Goal: Task Accomplishment & Management: Use online tool/utility

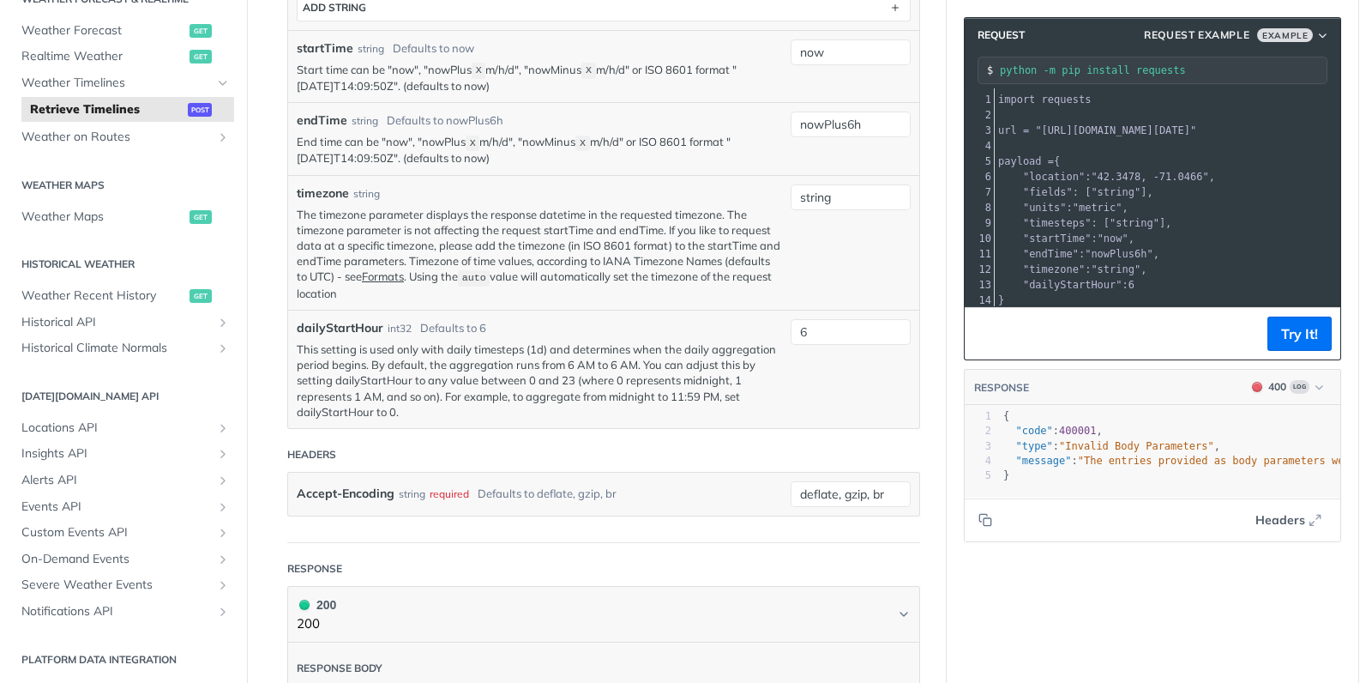
scroll to position [407, 0]
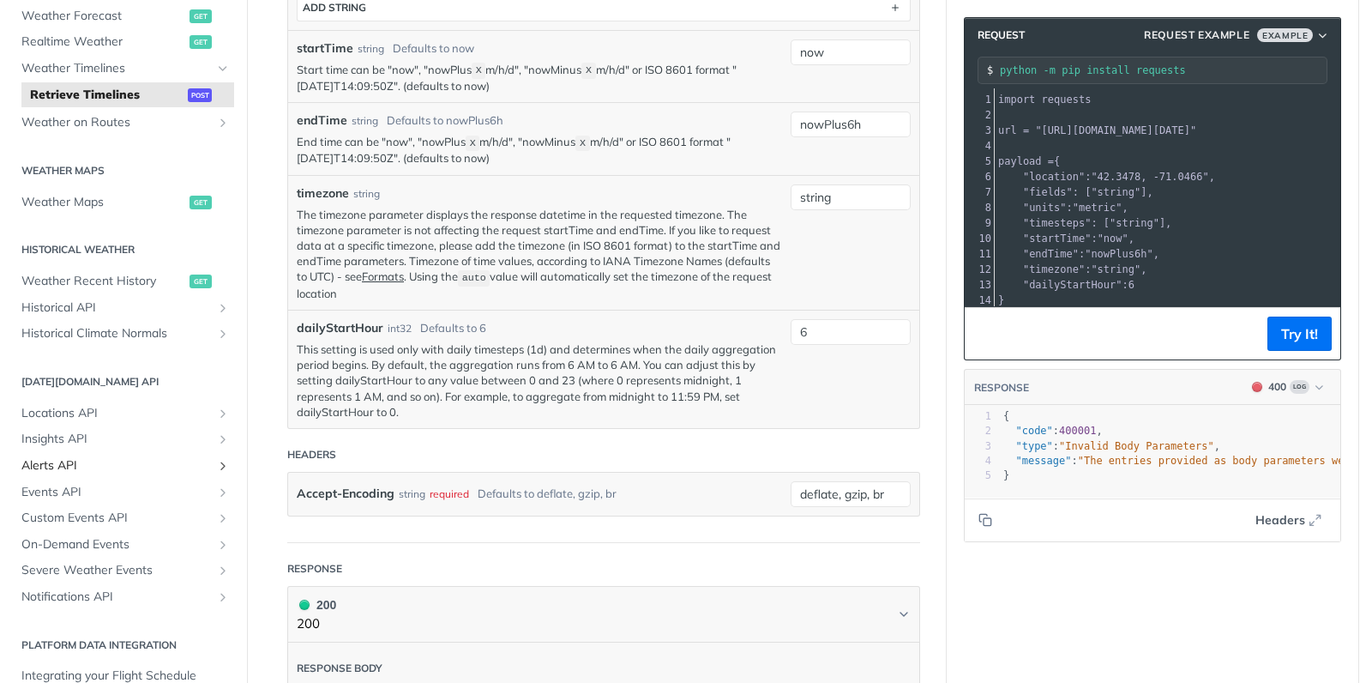
click at [182, 465] on span "Alerts API" at bounding box center [116, 465] width 190 height 17
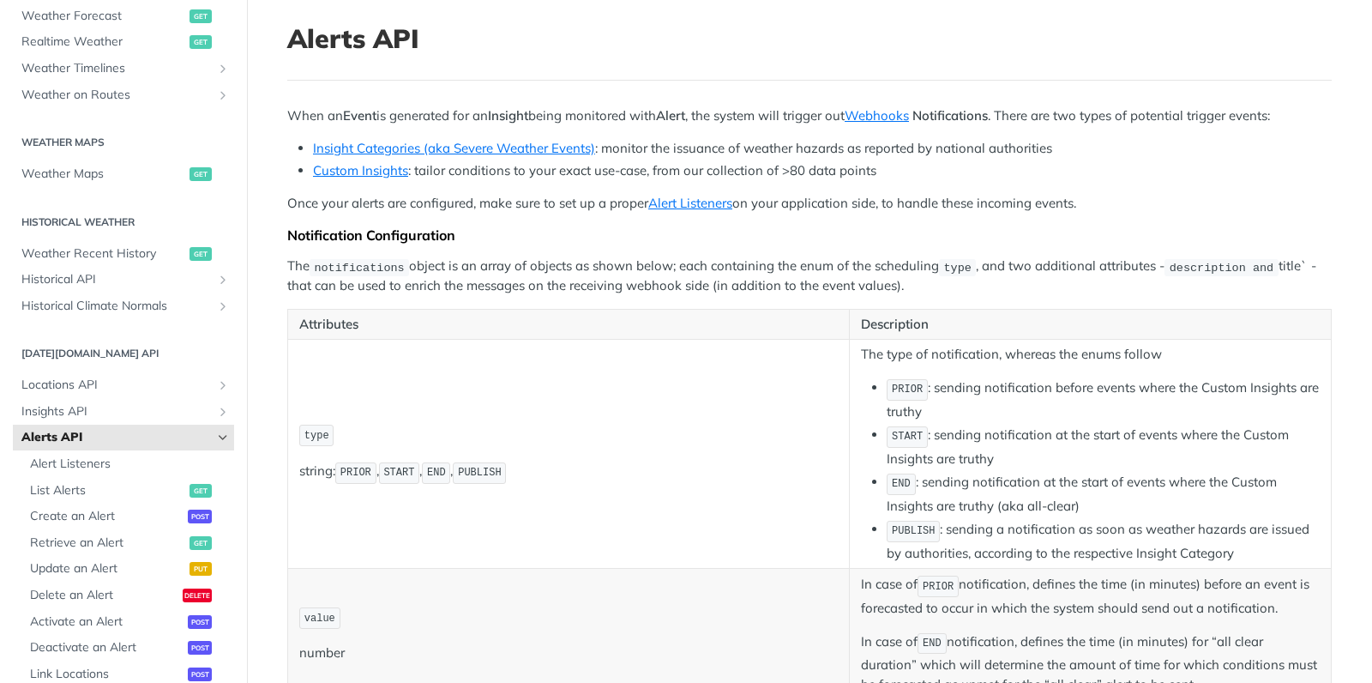
scroll to position [111, 0]
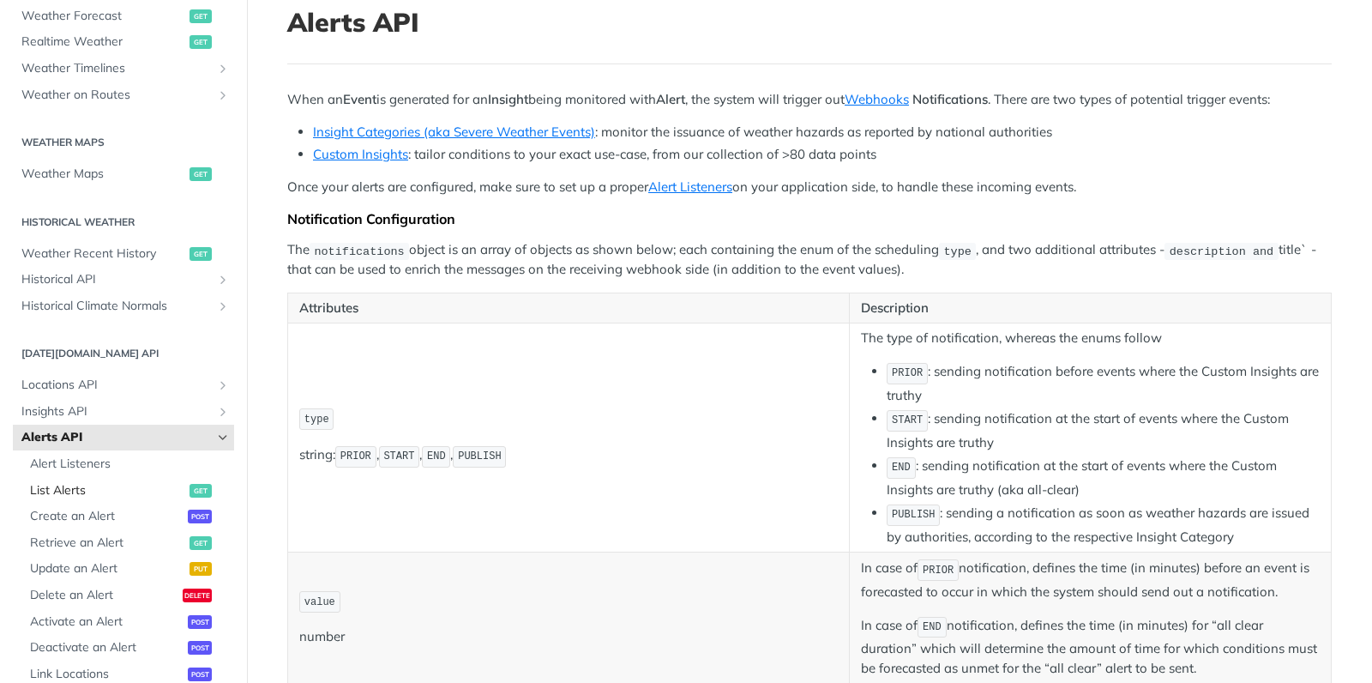
click at [91, 486] on span "List Alerts" at bounding box center [107, 490] width 155 height 17
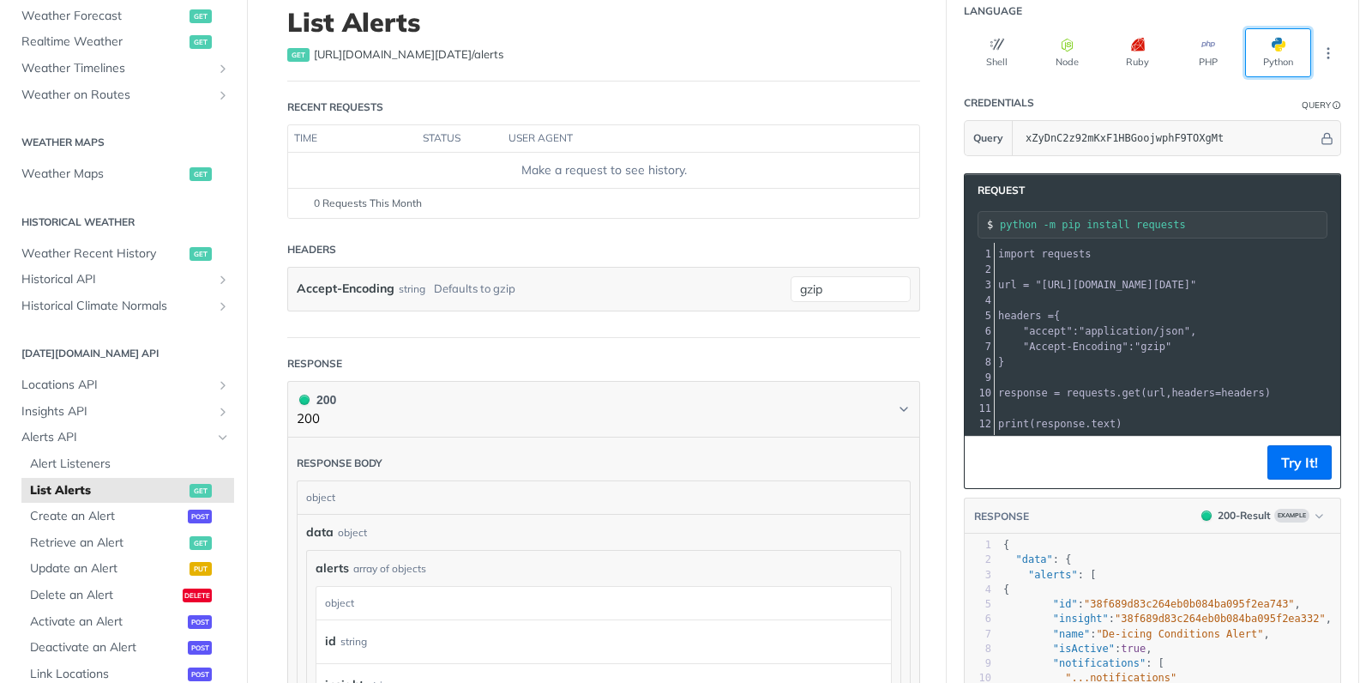
click at [1267, 40] on button "Python" at bounding box center [1278, 52] width 66 height 49
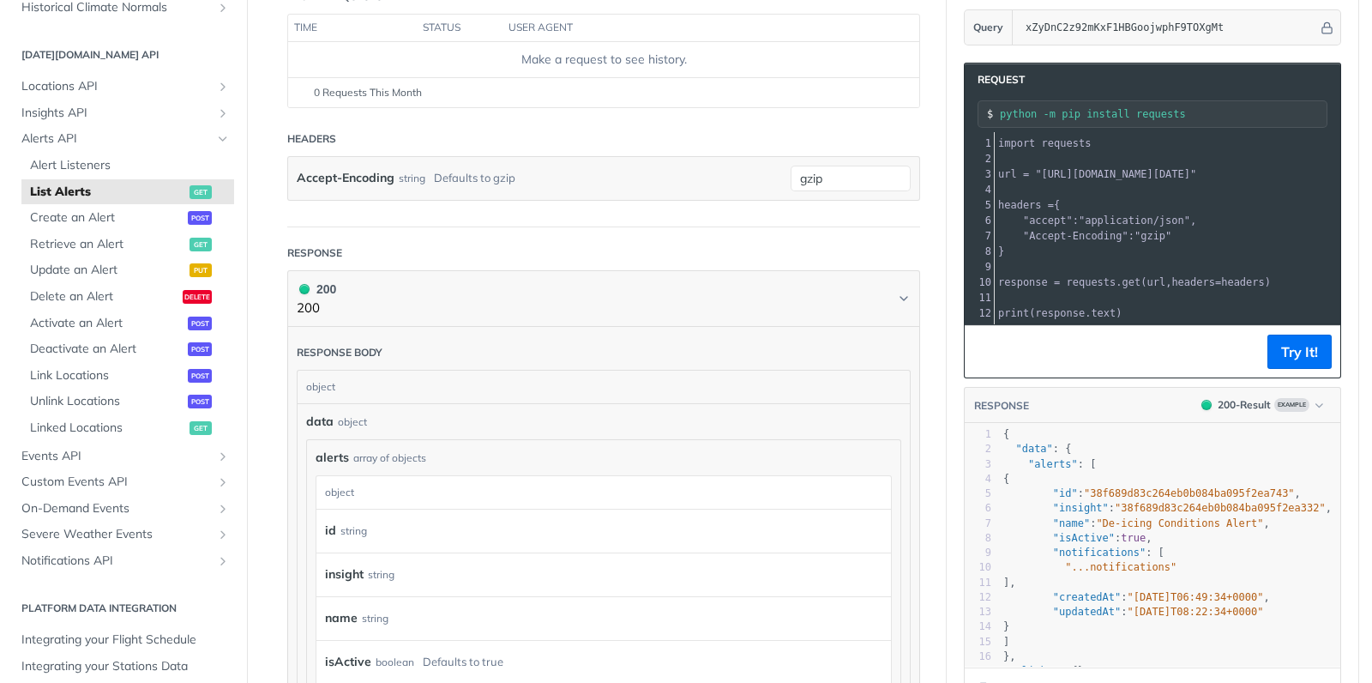
scroll to position [709, 0]
click at [188, 456] on span "Events API" at bounding box center [116, 452] width 190 height 17
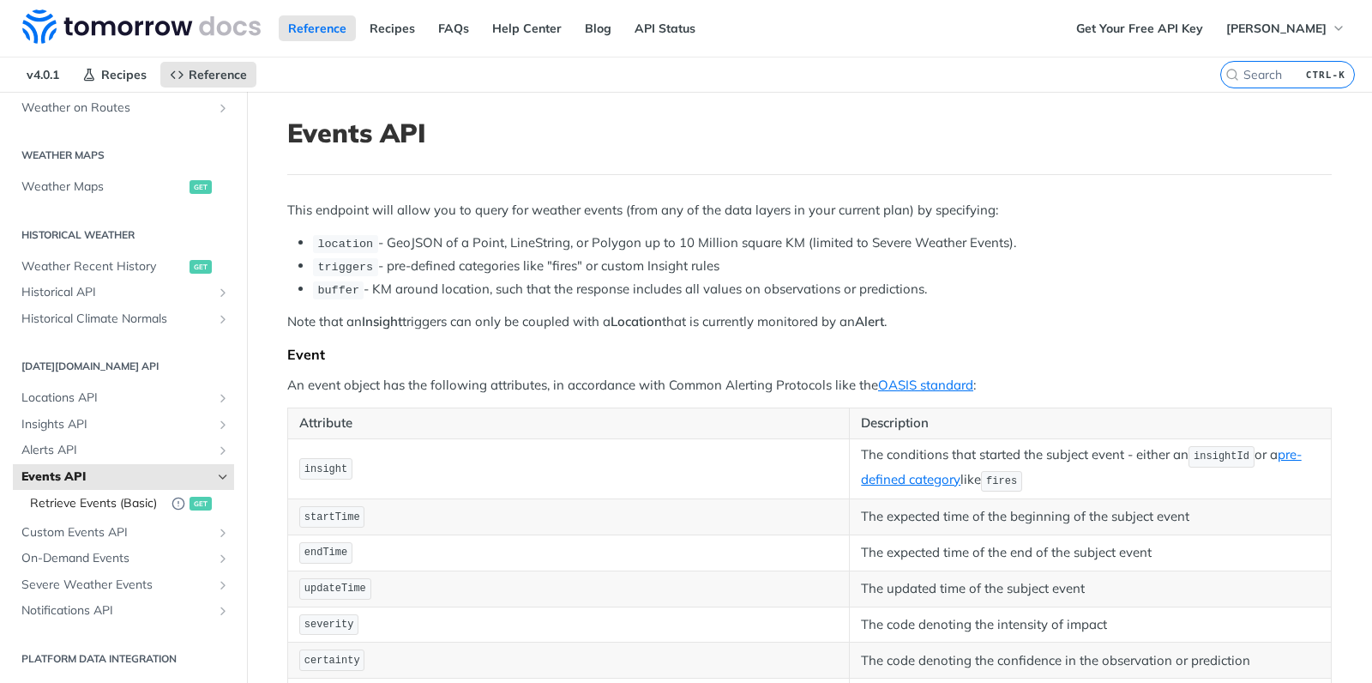
click at [135, 502] on span "Retrieve Events (Basic)" at bounding box center [96, 503] width 133 height 17
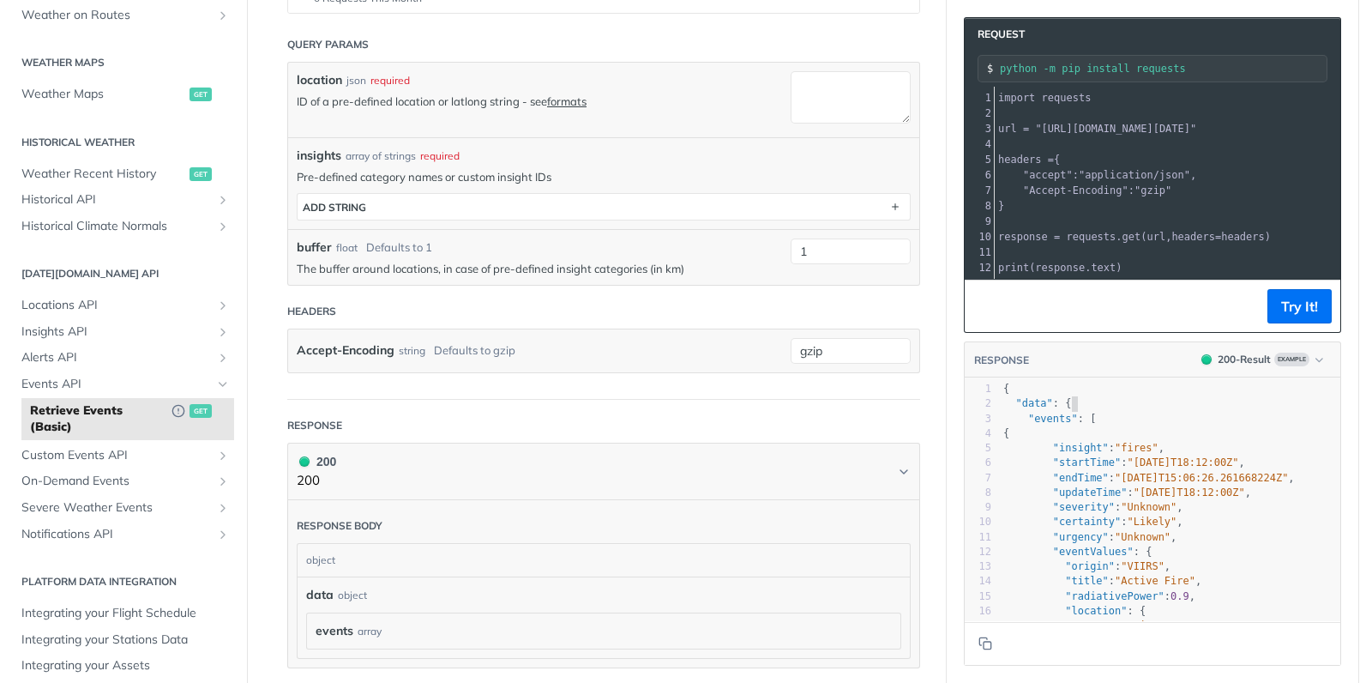
scroll to position [2, 0]
click at [1337, 401] on pre ""data" : {" at bounding box center [1170, 403] width 341 height 15
drag, startPoint x: 1330, startPoint y: 433, endPoint x: 1324, endPoint y: 442, distance: 11.2
click at [1329, 435] on pre "{" at bounding box center [1170, 433] width 341 height 15
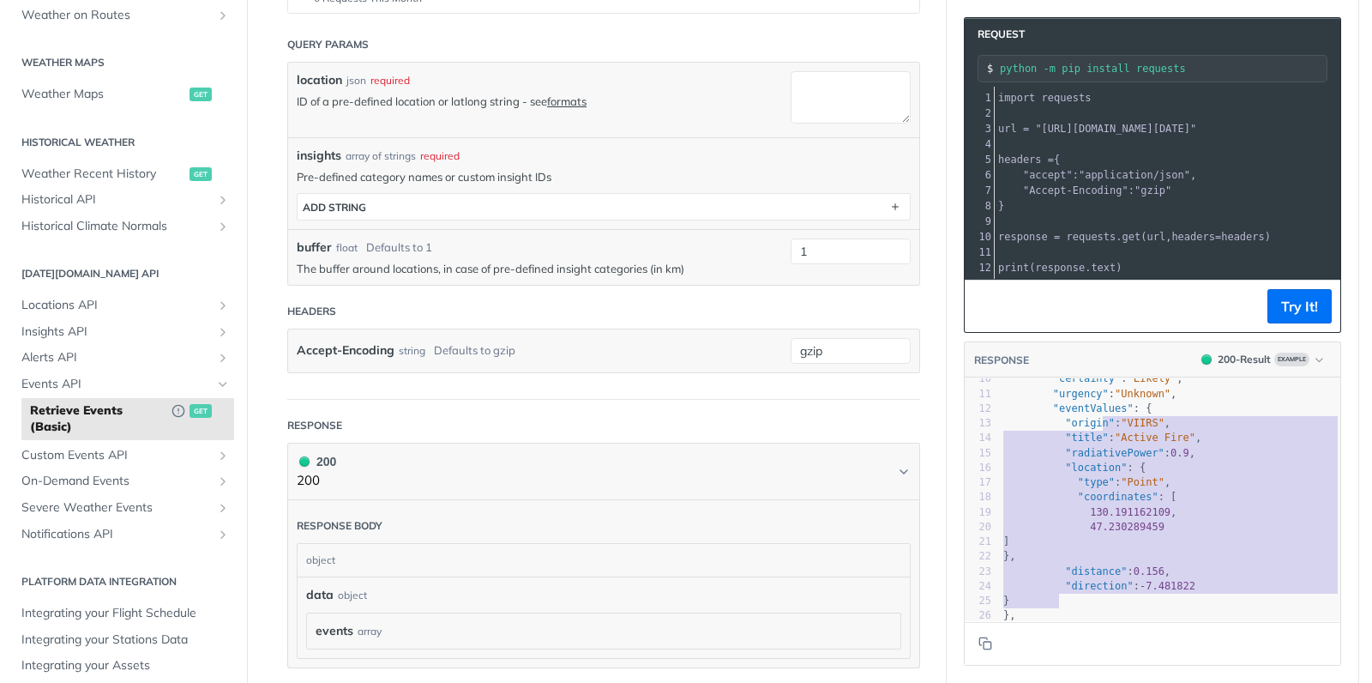
scroll to position [173, 0]
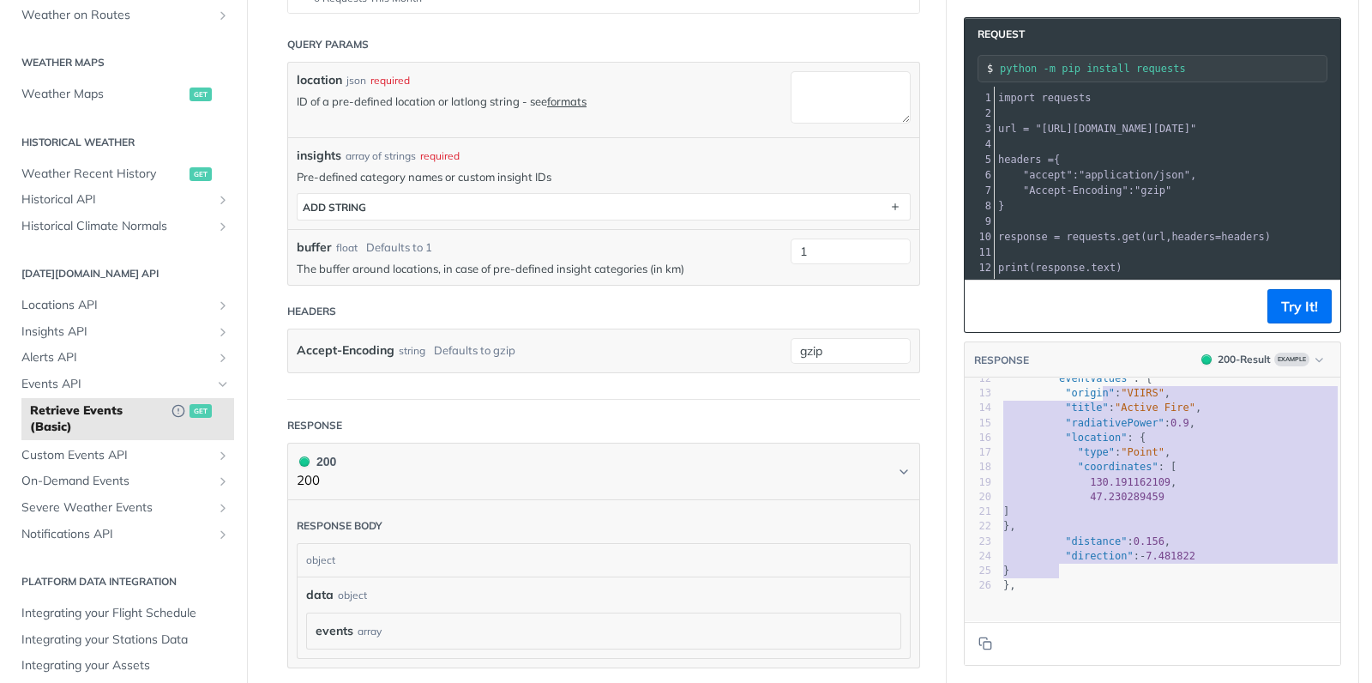
type textarea "n": "VIIRS", "title": "Active Fire", "radiativePower": 0.9, "location": { "type…"
drag, startPoint x: 1101, startPoint y: 565, endPoint x: 1104, endPoint y: 622, distance: 56.7
click at [1103, 630] on div "RESPONSE 200 - Result Example n": "VIIRS", "title": "Active Fire", "radiativePo…" at bounding box center [1152, 503] width 377 height 324
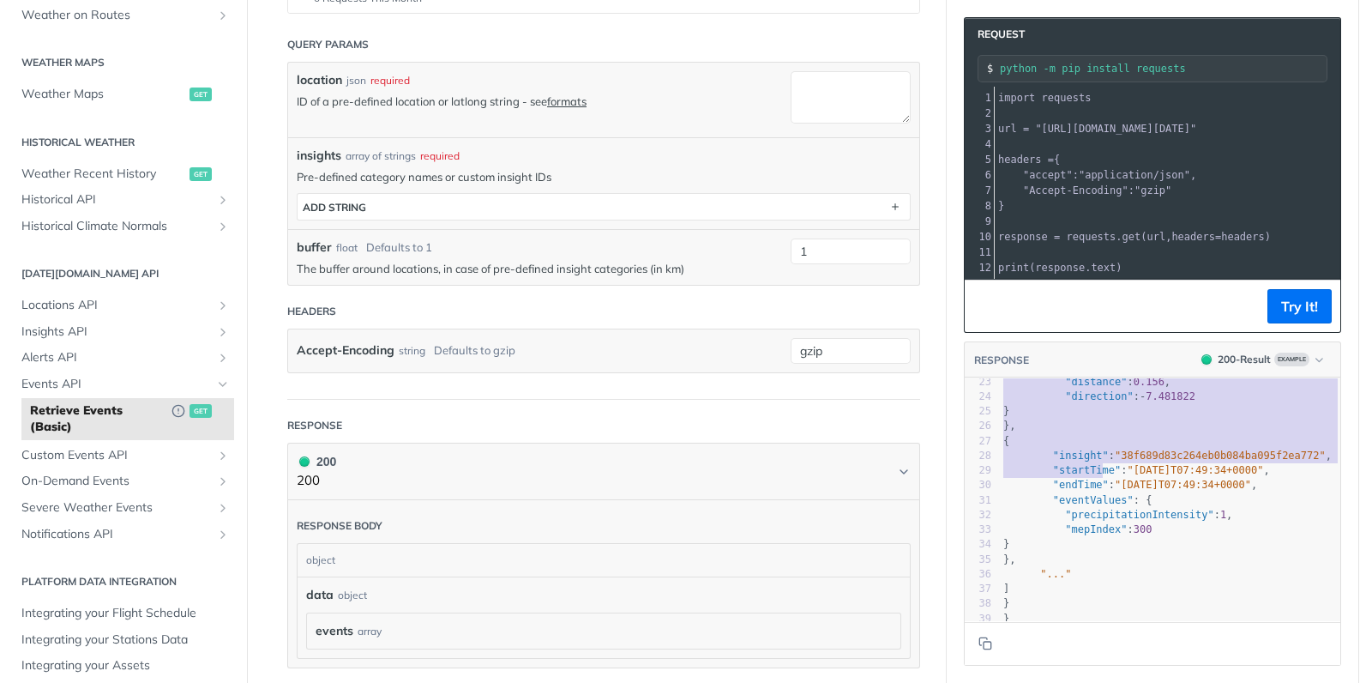
scroll to position [340, 0]
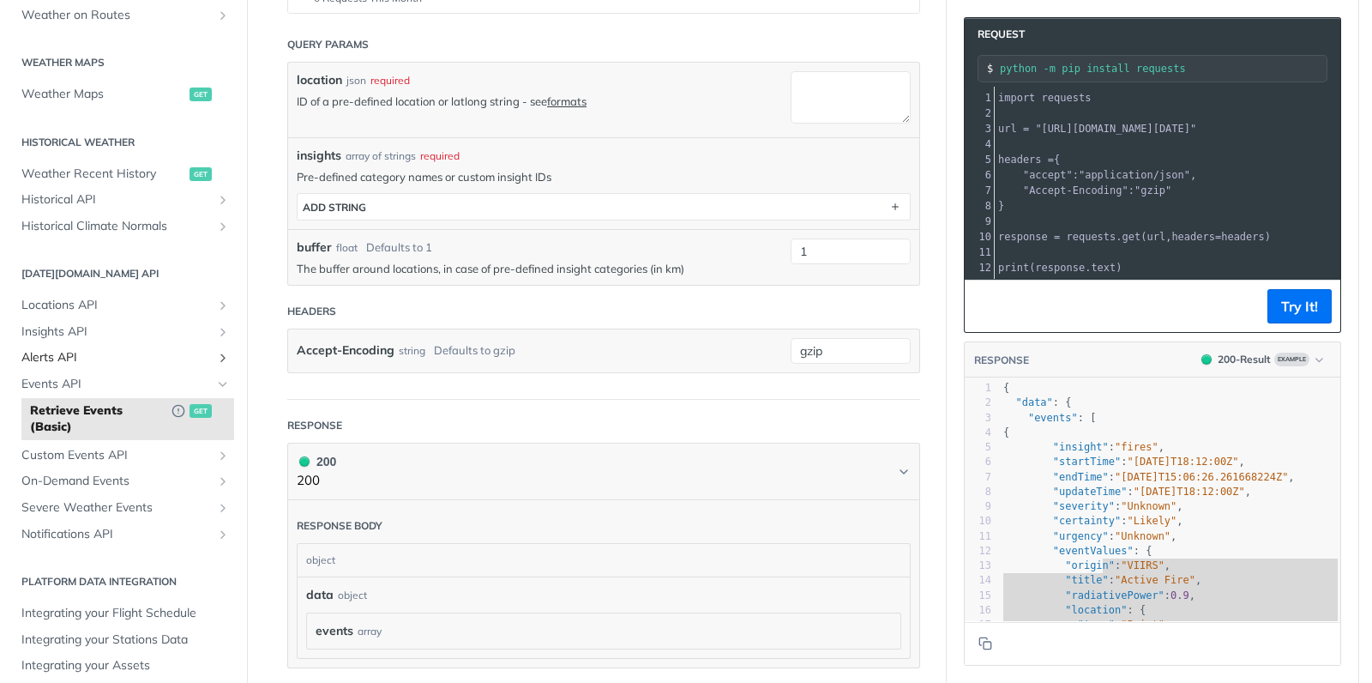
click at [84, 355] on span "Alerts API" at bounding box center [116, 357] width 190 height 17
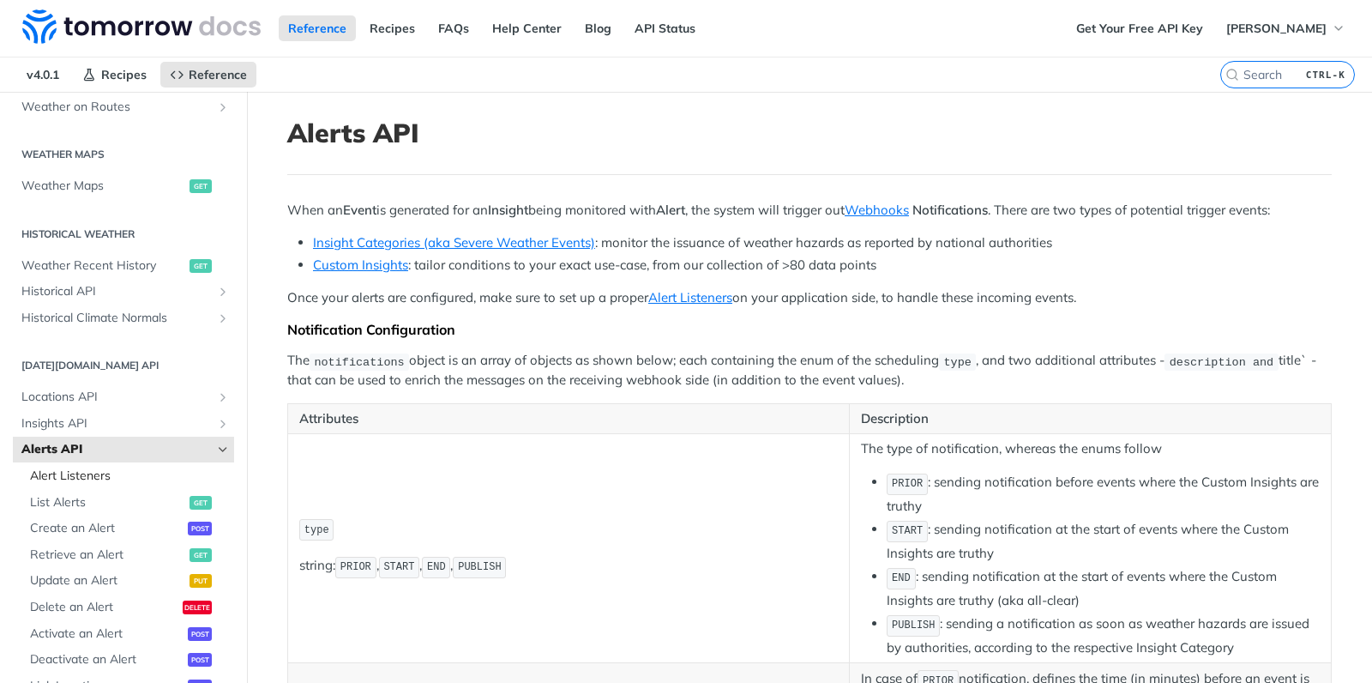
click at [179, 478] on span "Alert Listeners" at bounding box center [130, 475] width 200 height 17
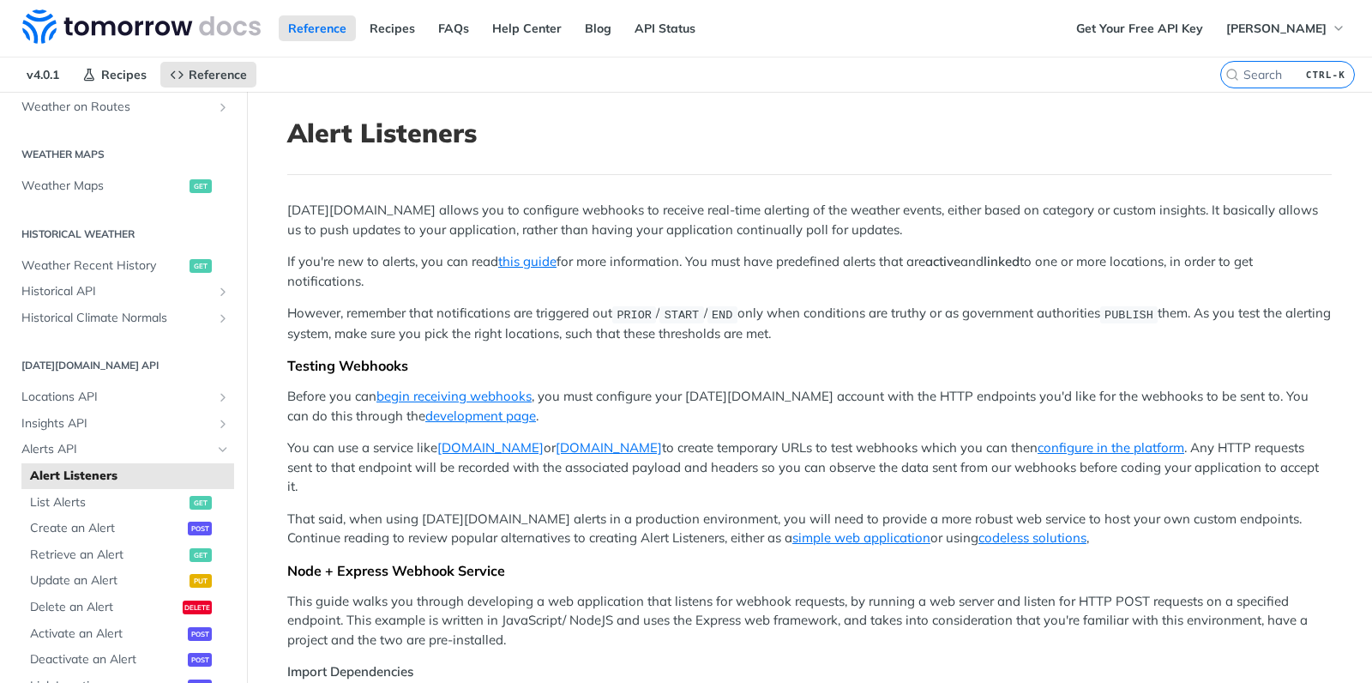
drag, startPoint x: 618, startPoint y: 335, endPoint x: 821, endPoint y: 328, distance: 203.4
click at [821, 328] on p "However, remember that notifications are triggered out PRIOR / START / END only…" at bounding box center [809, 323] width 1044 height 39
click at [830, 682] on div at bounding box center [686, 683] width 1372 height 0
click at [830, 321] on p "However, remember that notifications are triggered out PRIOR / START / END only…" at bounding box center [809, 323] width 1044 height 39
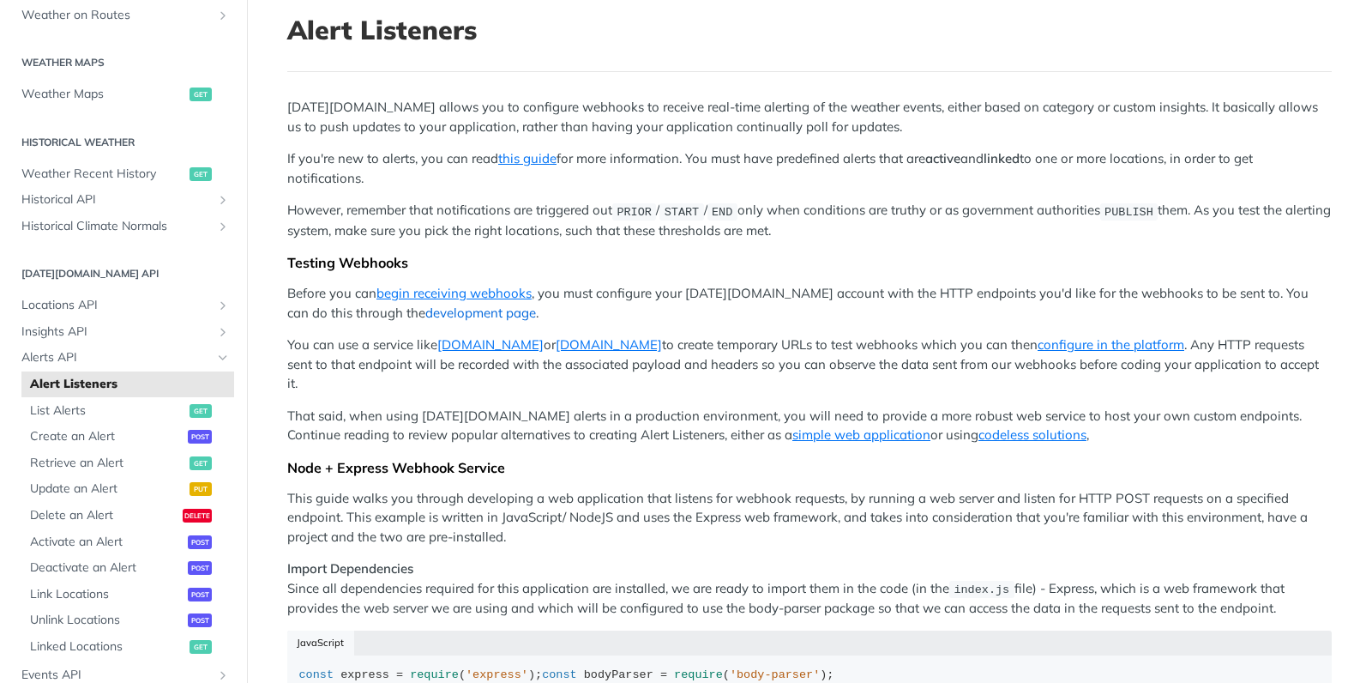
click at [425, 313] on link "development page" at bounding box center [480, 312] width 111 height 16
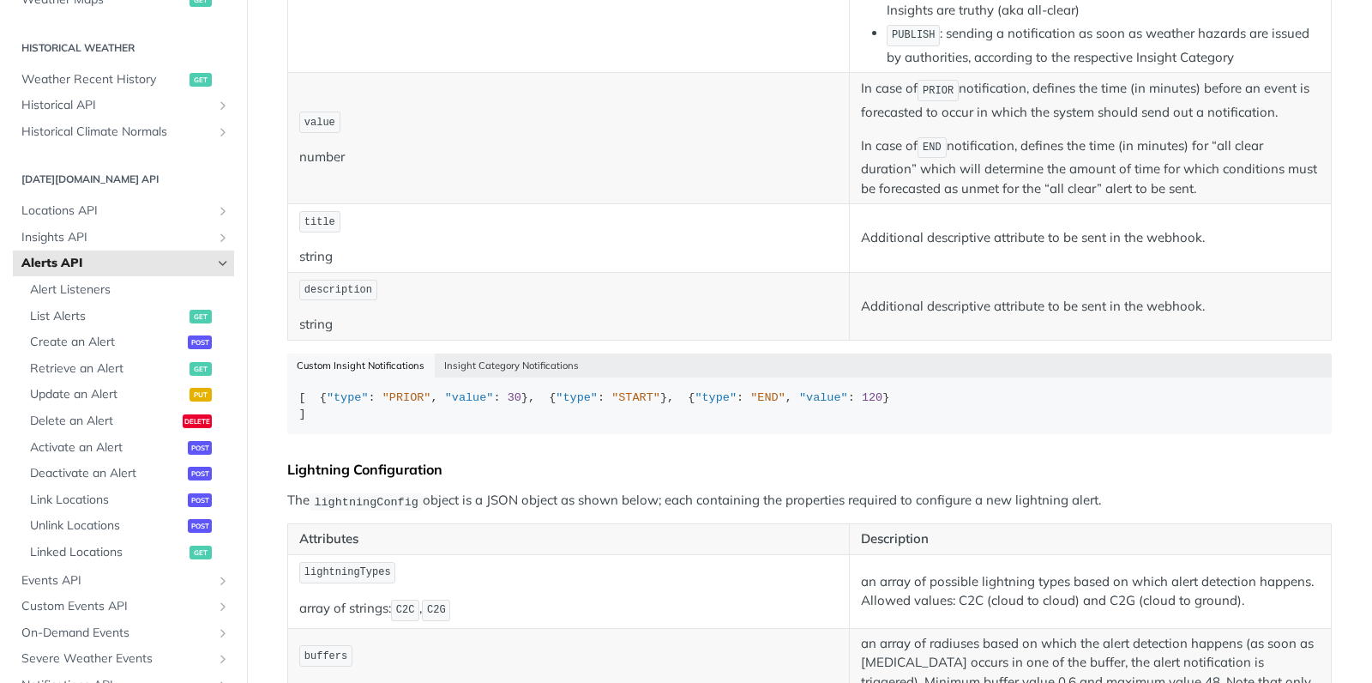
scroll to position [611, 0]
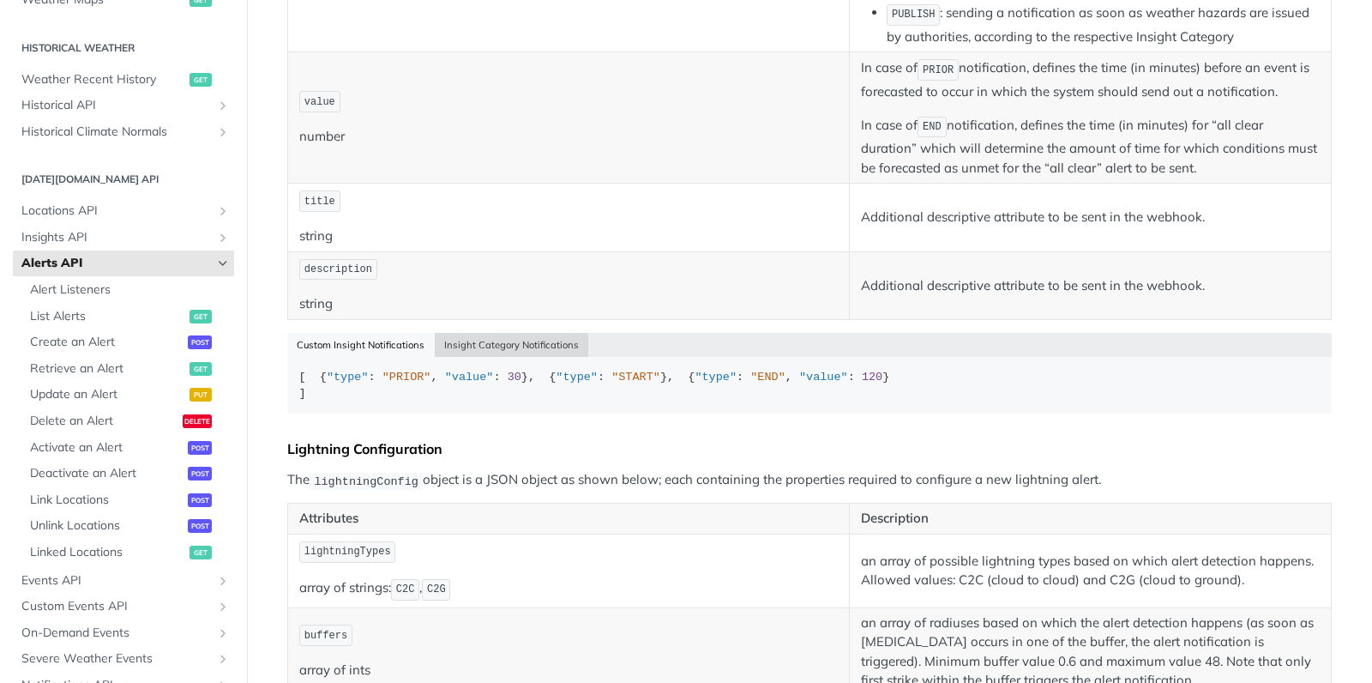
click at [502, 346] on button "Insight Category Notifications" at bounding box center [512, 345] width 154 height 24
click at [400, 342] on button "Custom Insight Notifications" at bounding box center [360, 345] width 147 height 24
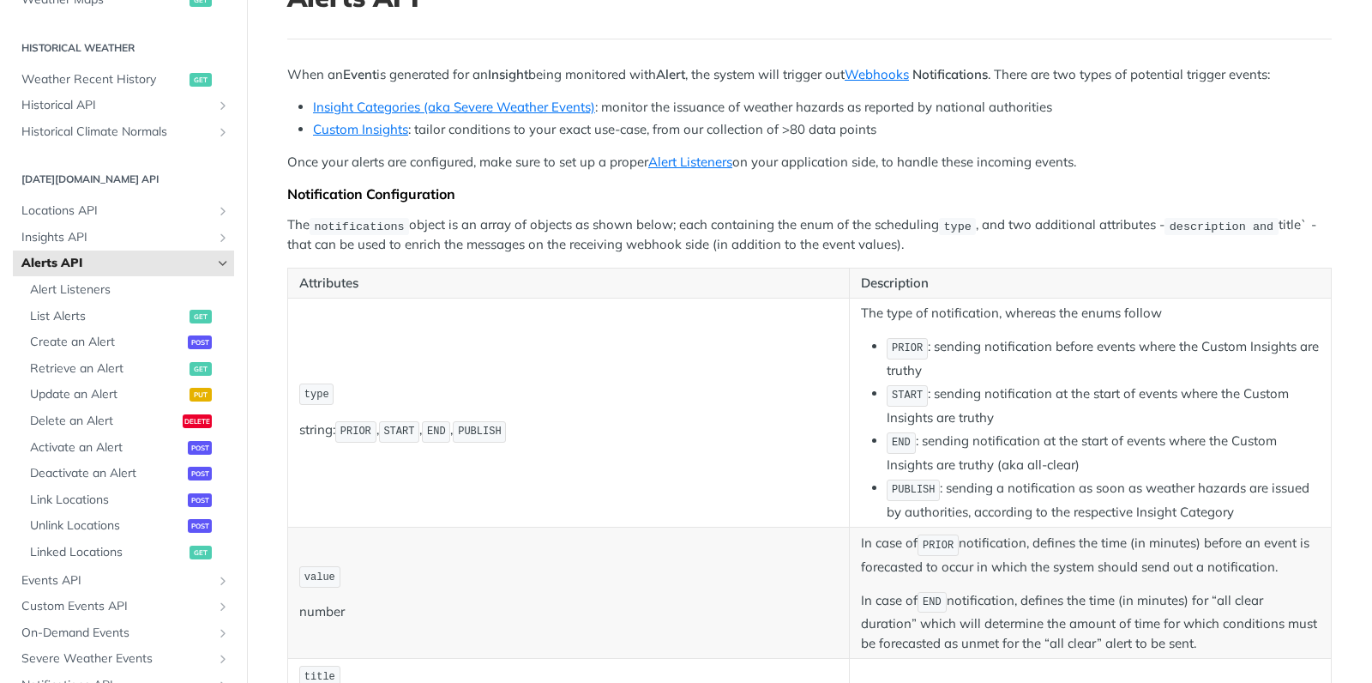
scroll to position [57, 0]
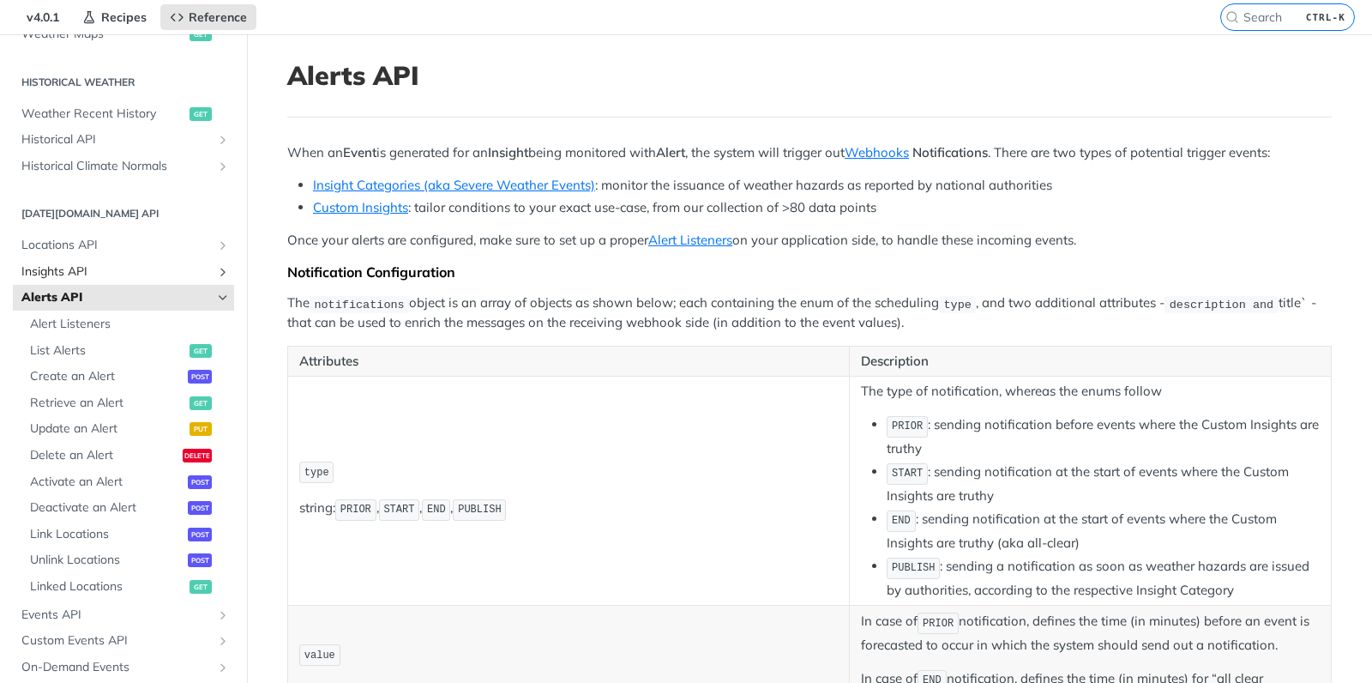
click at [226, 268] on icon "Show subpages for Insights API" at bounding box center [223, 272] width 14 height 14
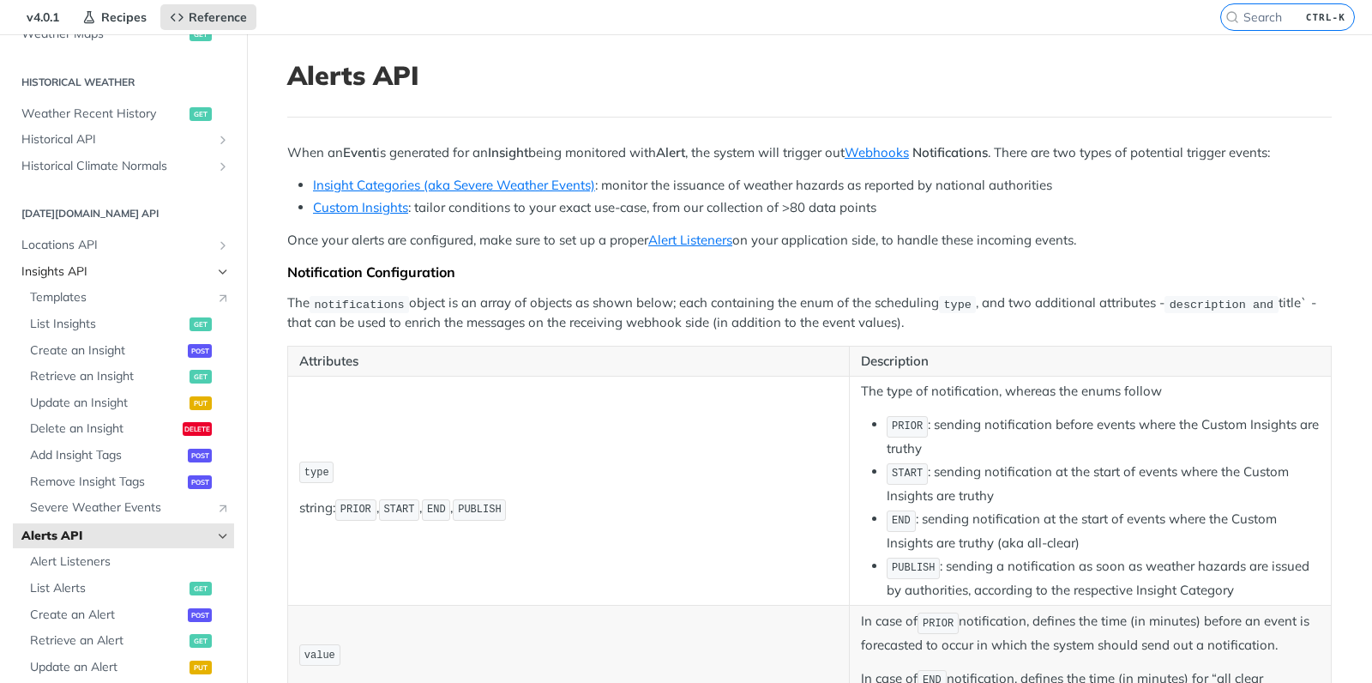
click at [113, 269] on span "Insights API" at bounding box center [116, 271] width 190 height 17
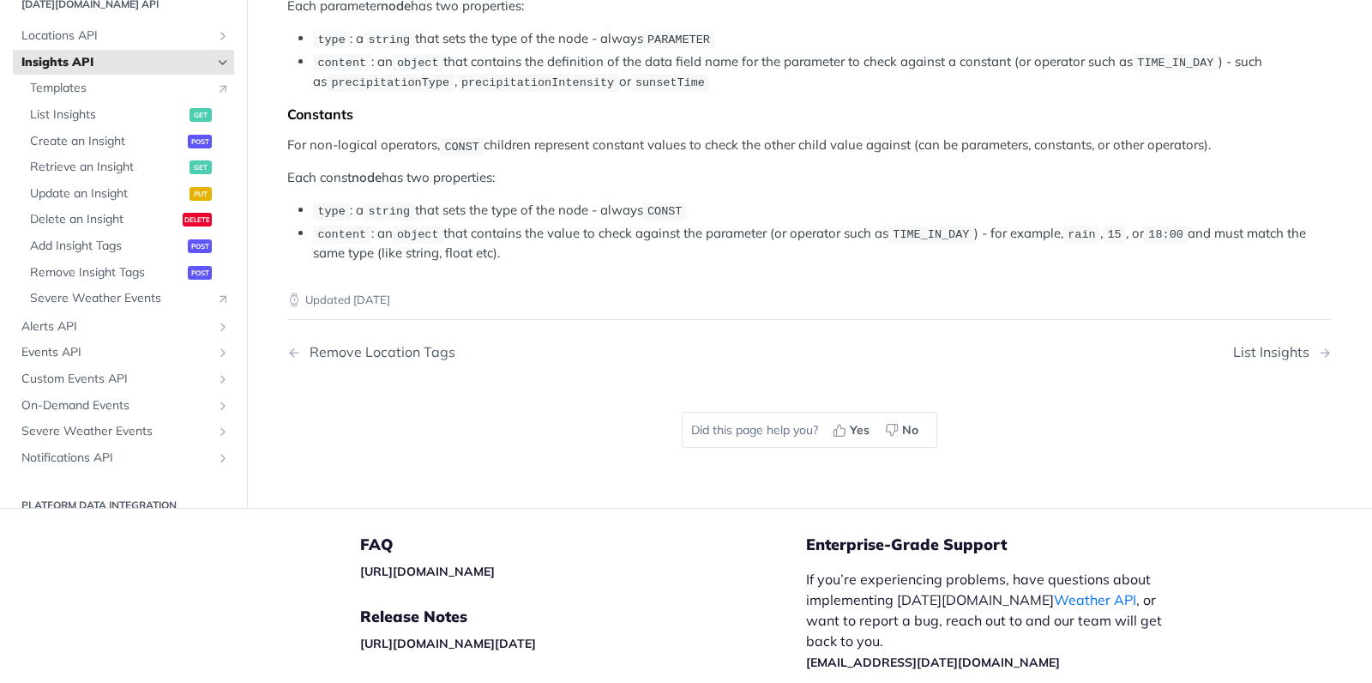
scroll to position [3113, 0]
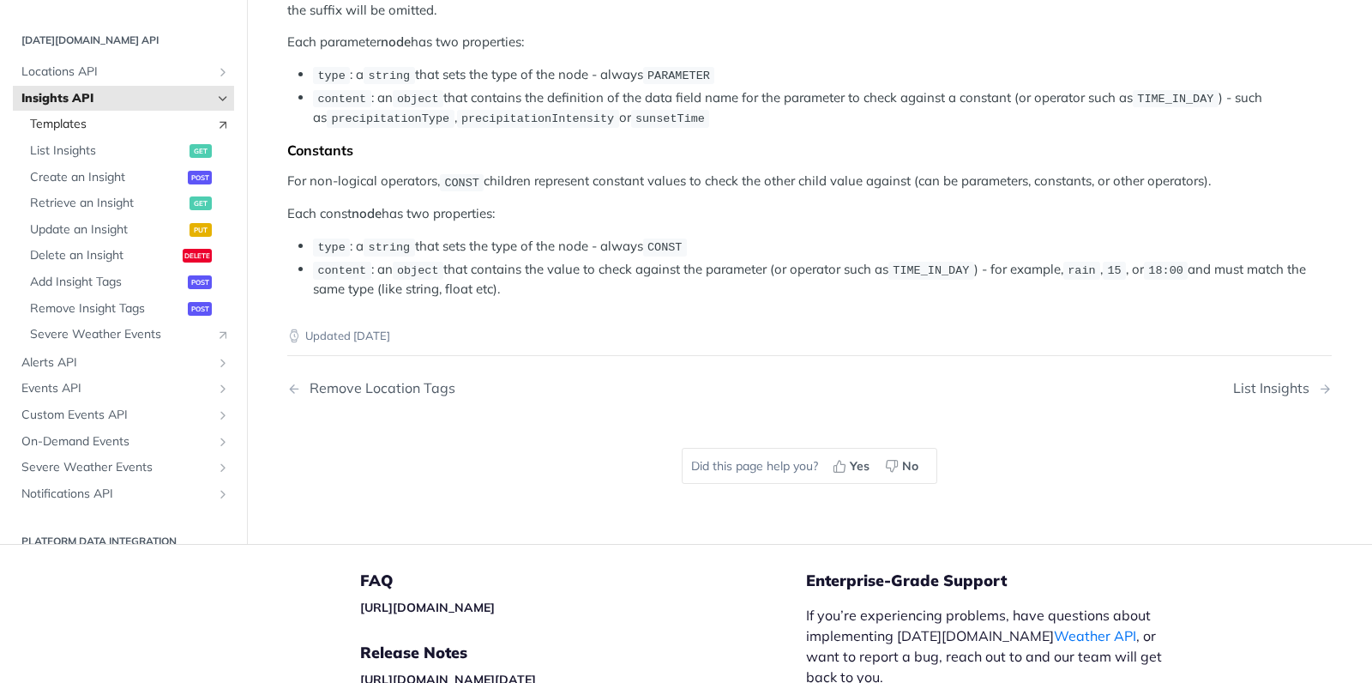
click at [88, 134] on span "Templates" at bounding box center [118, 125] width 177 height 17
click at [116, 159] on span "List Insights" at bounding box center [107, 150] width 155 height 17
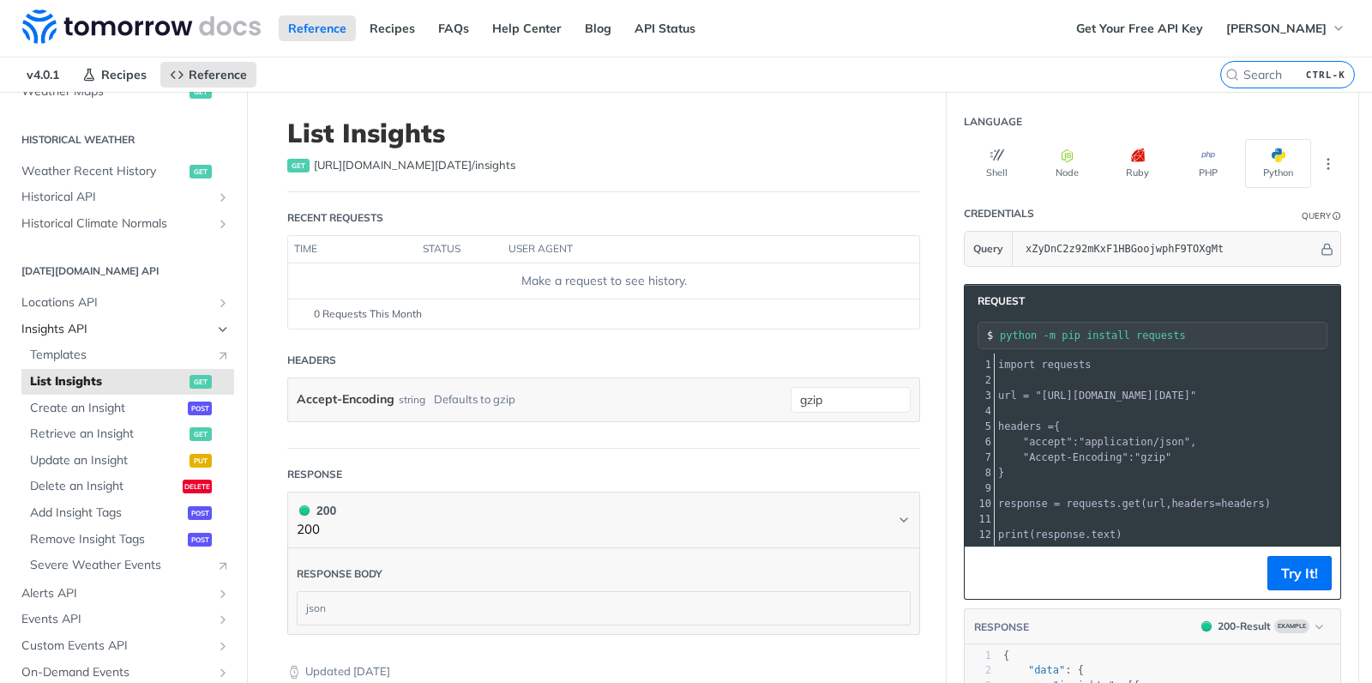
click at [221, 328] on icon "Hide subpages for Insights API" at bounding box center [223, 329] width 14 height 14
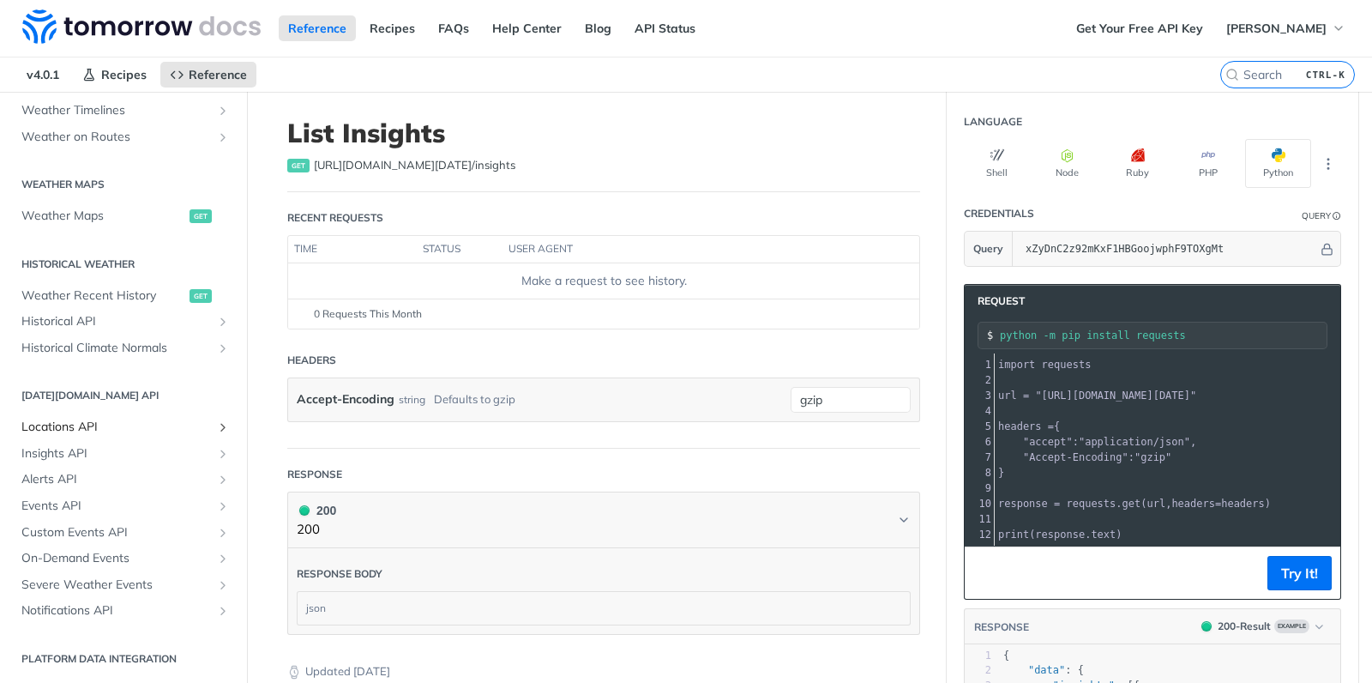
click at [159, 431] on span "Locations API" at bounding box center [116, 426] width 190 height 17
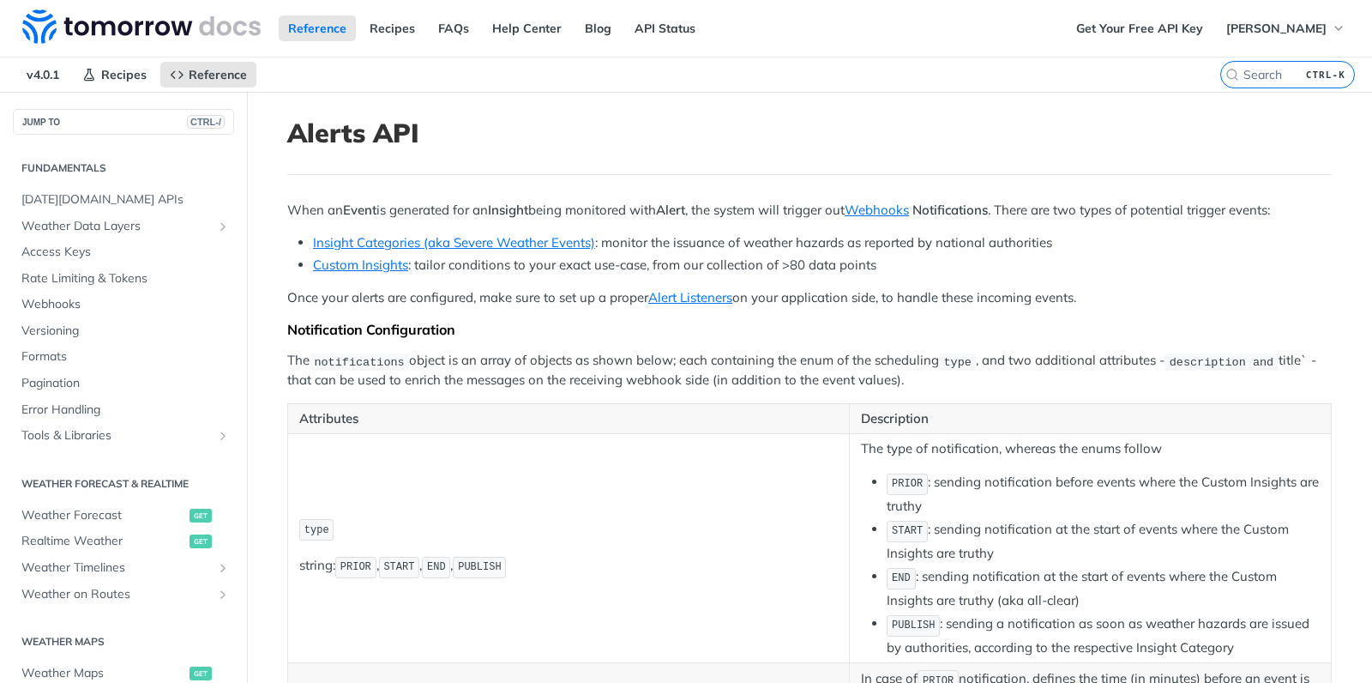
scroll to position [581, 0]
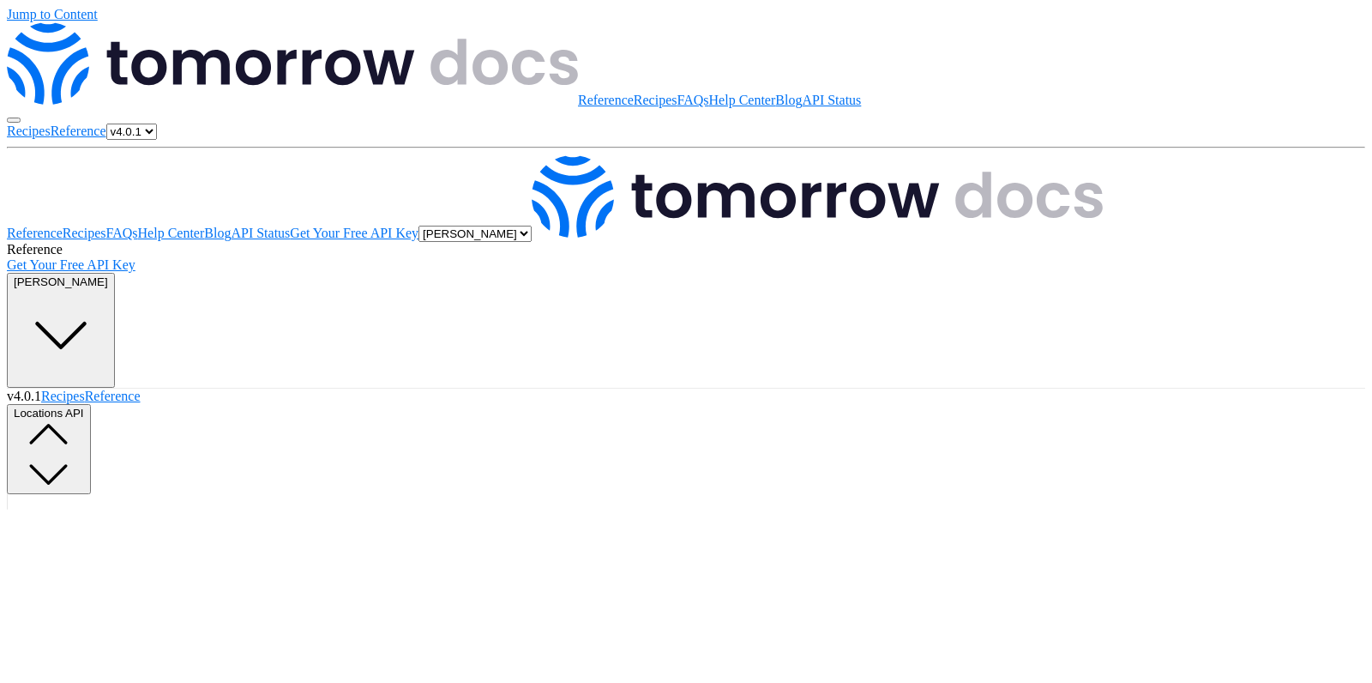
scroll to position [642, 0]
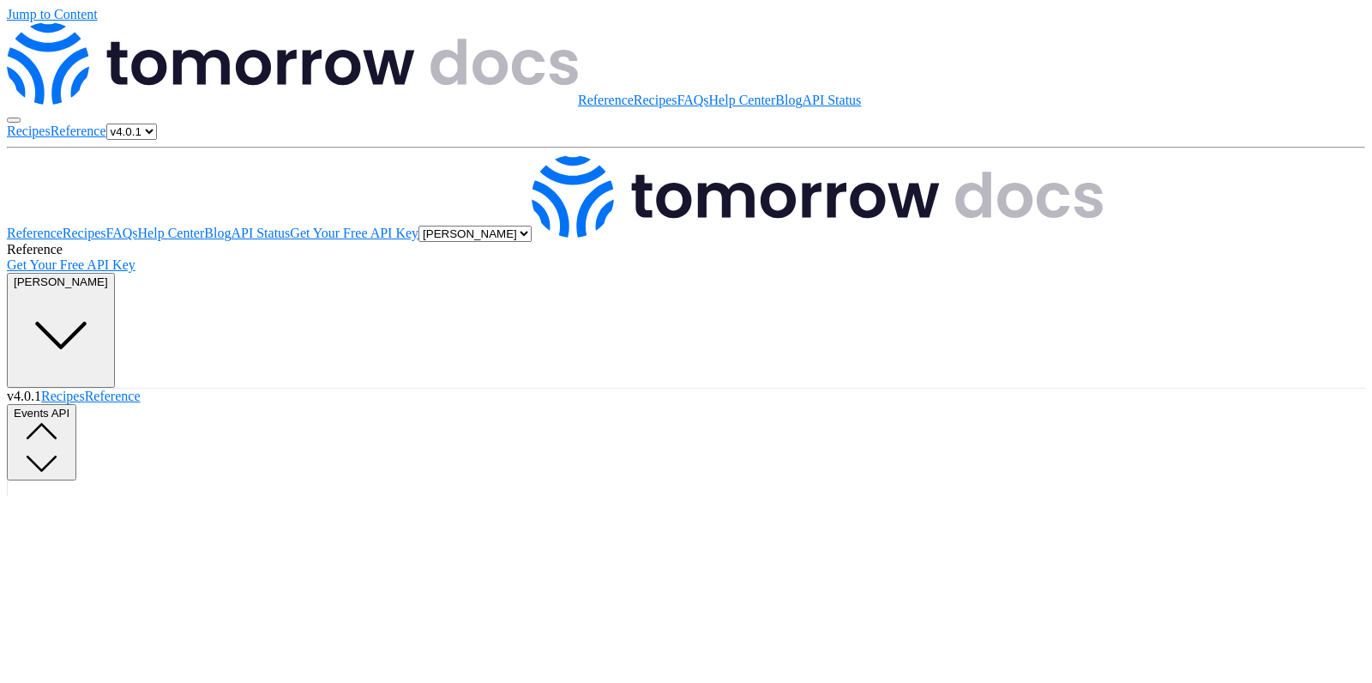
drag, startPoint x: 701, startPoint y: 208, endPoint x: 286, endPoint y: 212, distance: 415.9
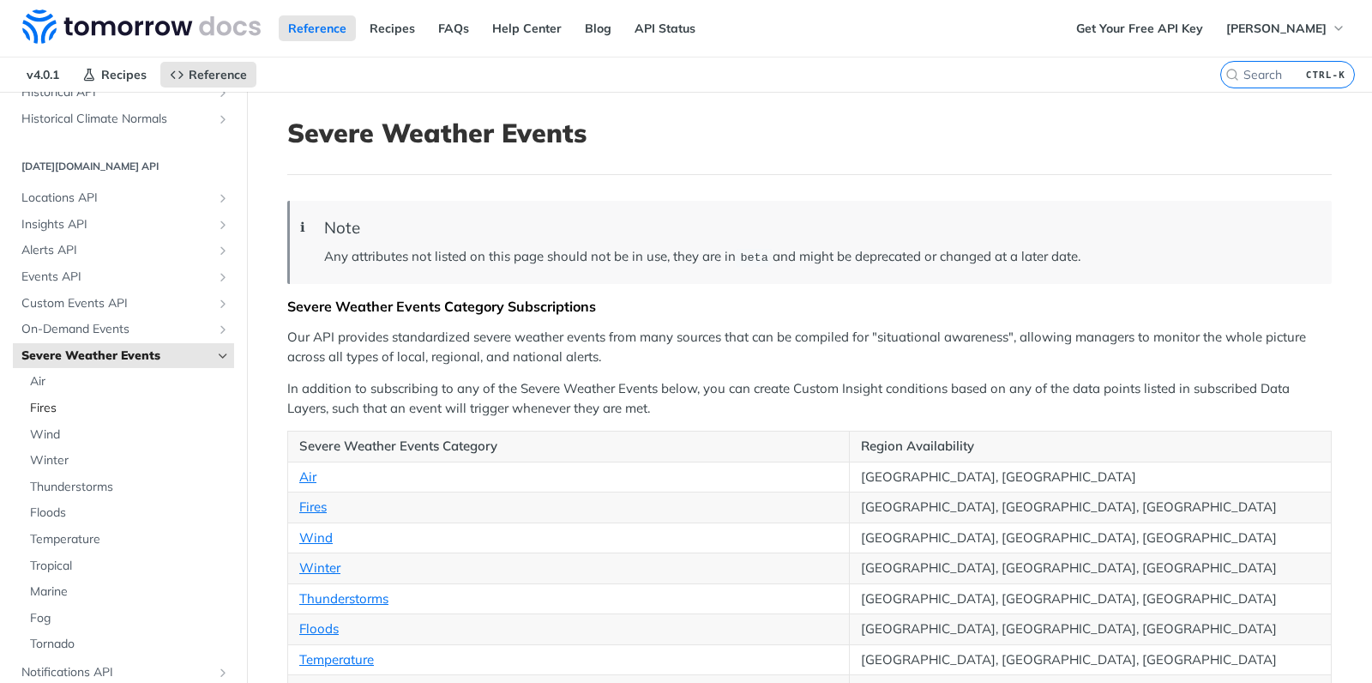
click at [92, 409] on span "Fires" at bounding box center [130, 408] width 200 height 17
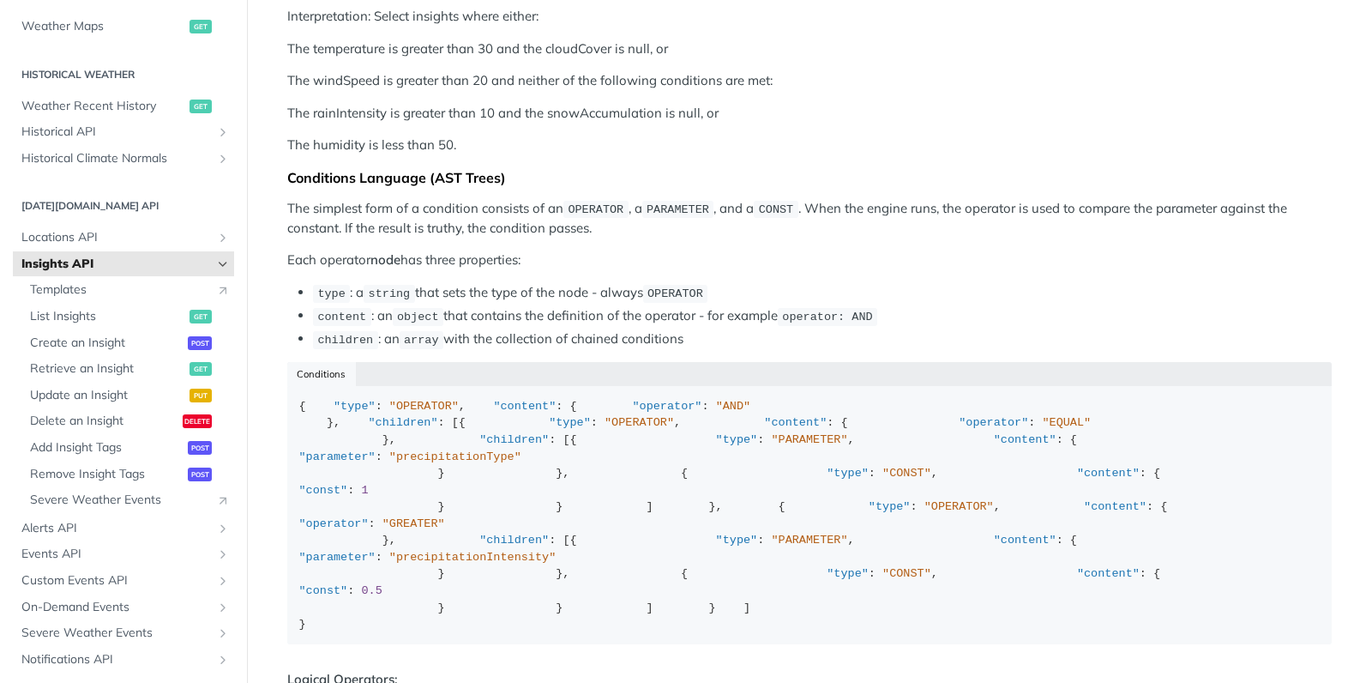
scroll to position [1737, 0]
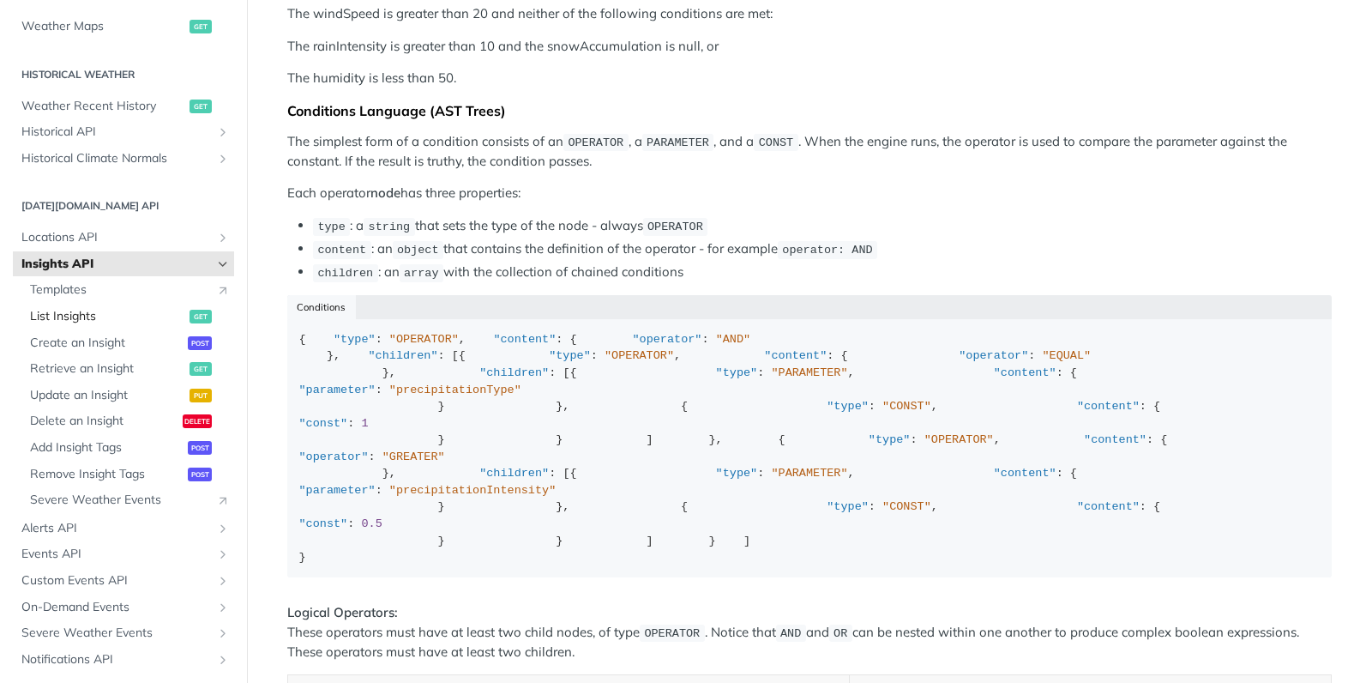
click at [106, 317] on span "List Insights" at bounding box center [107, 316] width 155 height 17
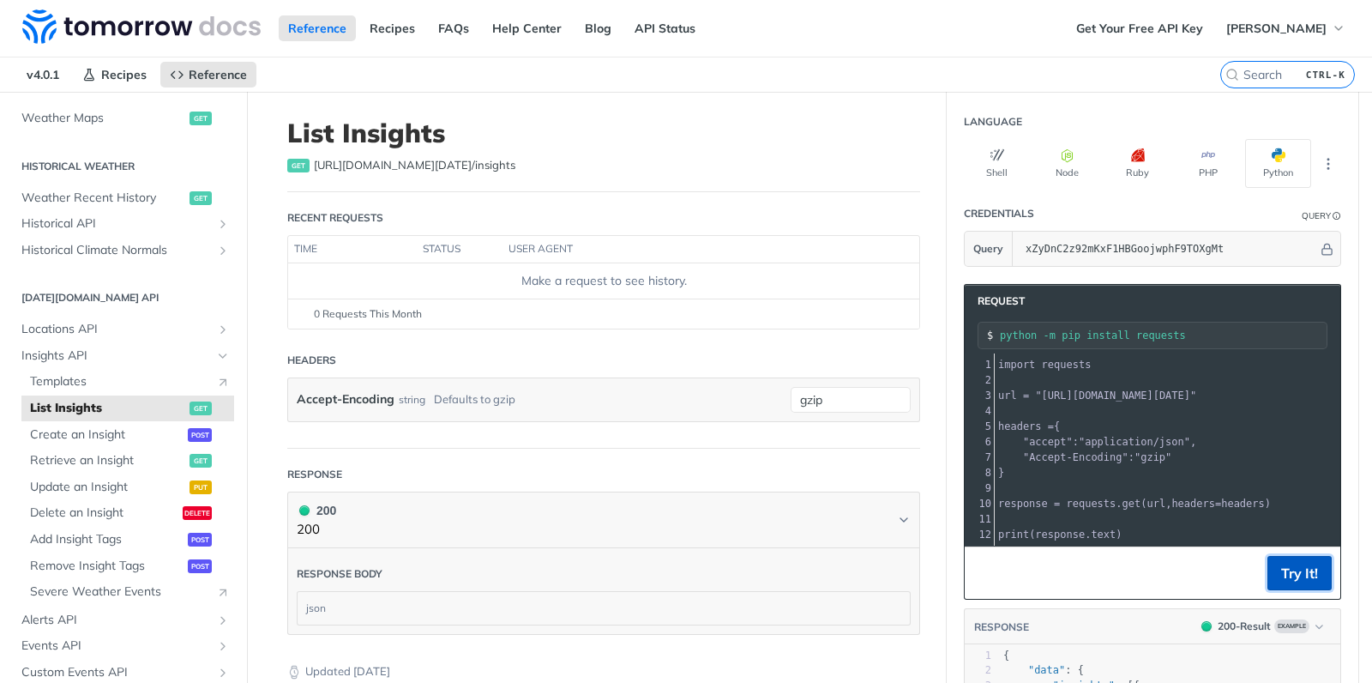
click at [1304, 581] on button "Try It!" at bounding box center [1299, 573] width 64 height 34
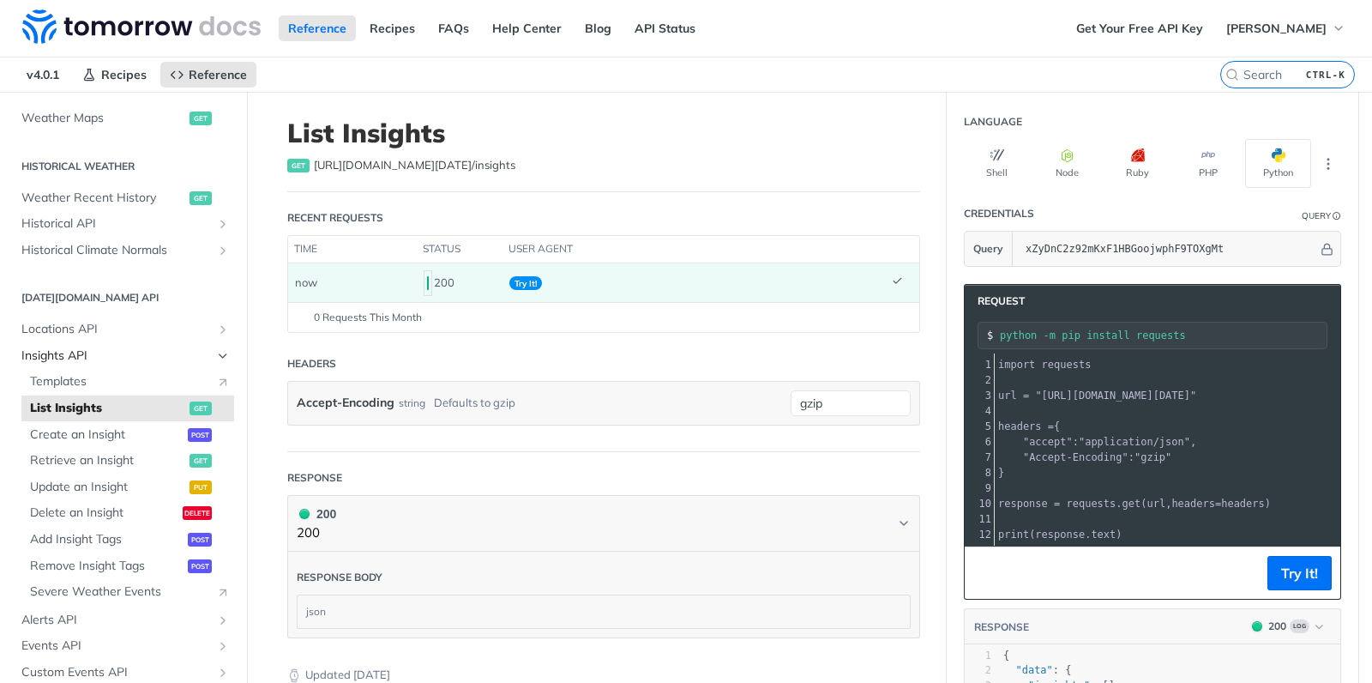
click at [75, 359] on span "Insights API" at bounding box center [116, 355] width 190 height 17
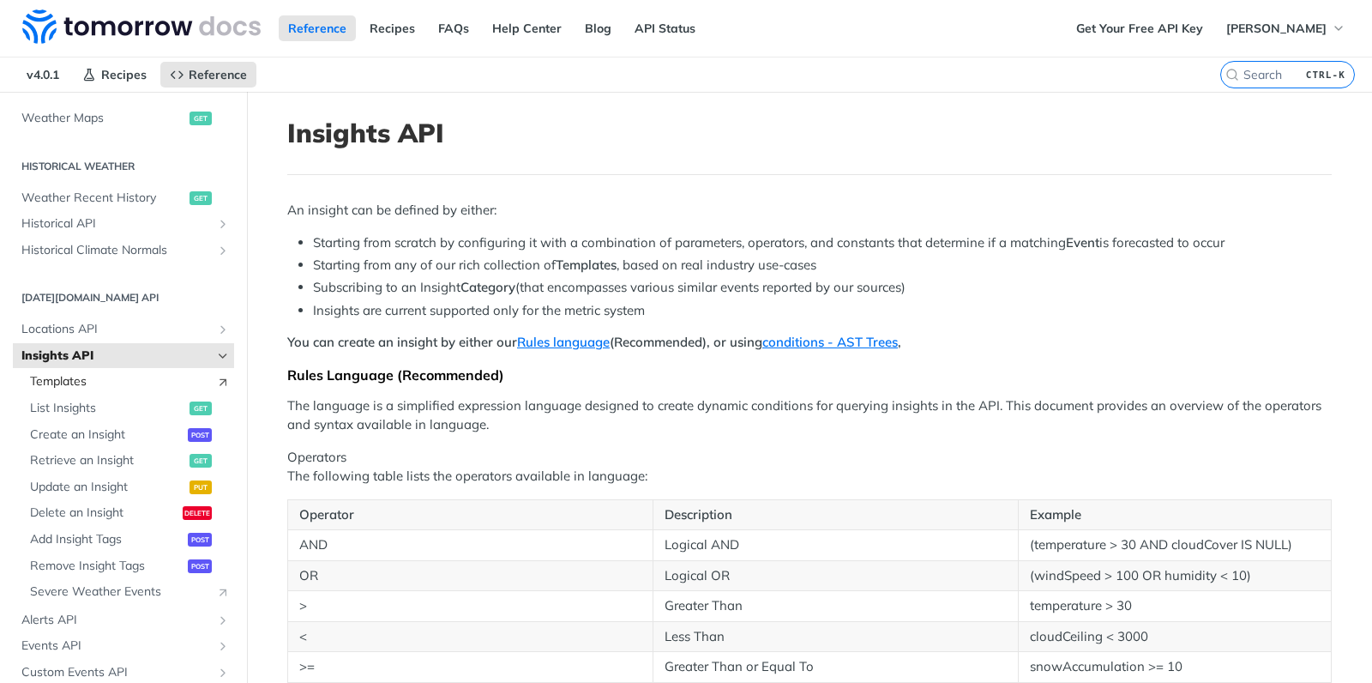
click at [153, 383] on span "Templates" at bounding box center [118, 381] width 177 height 17
click at [135, 436] on span "Create an Insight" at bounding box center [106, 434] width 153 height 17
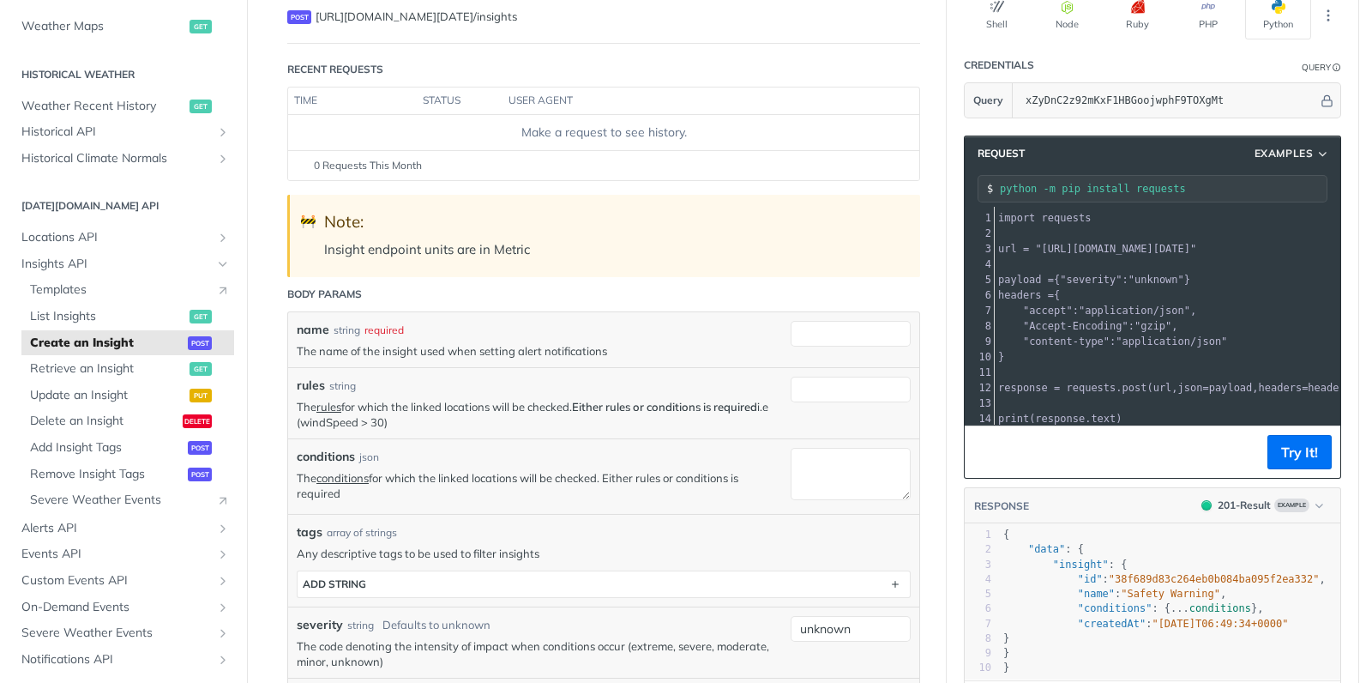
scroll to position [232, 0]
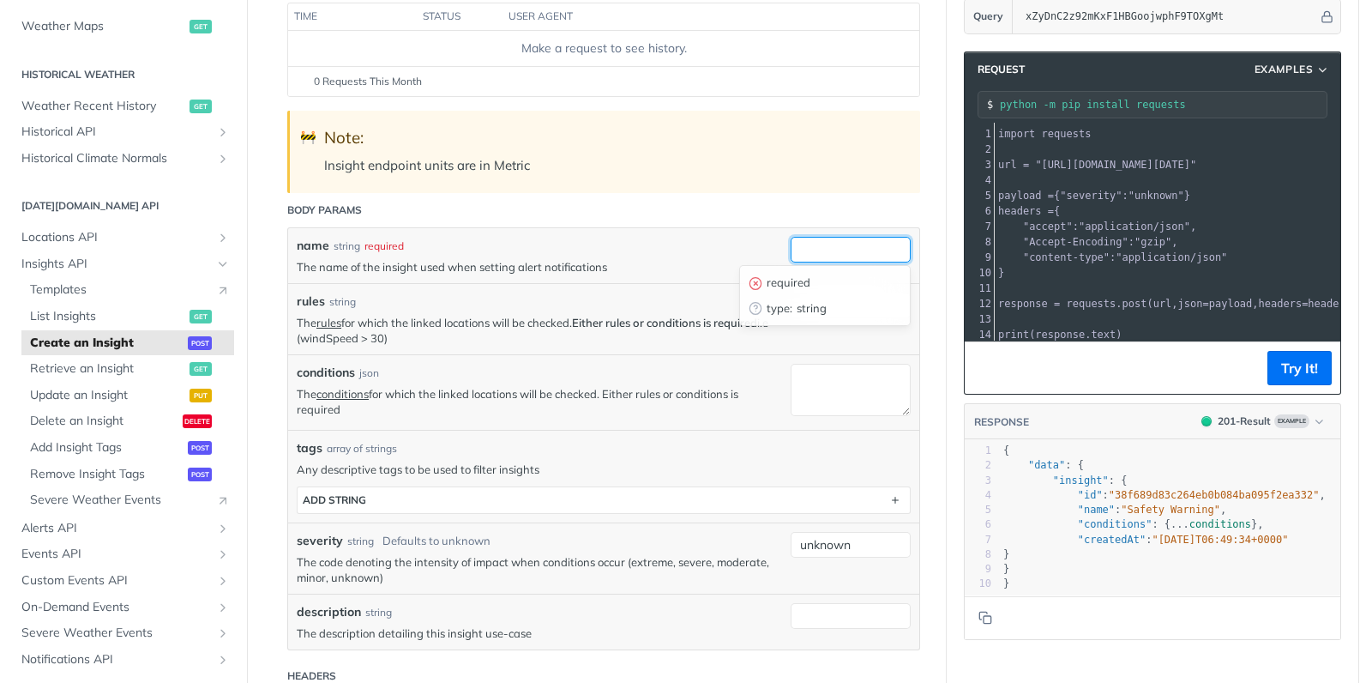
click at [832, 252] on input "name" at bounding box center [851, 250] width 120 height 26
type input "e"
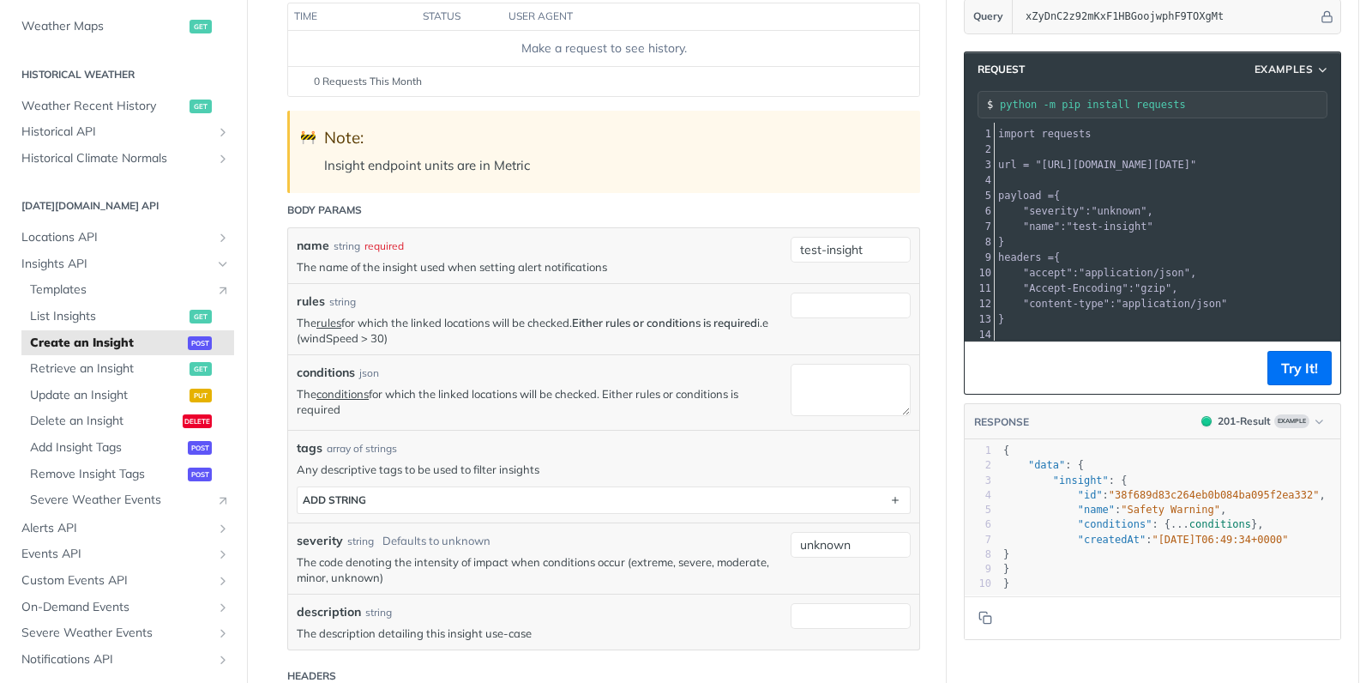
click at [719, 241] on div "name string required" at bounding box center [539, 246] width 485 height 18
drag, startPoint x: 797, startPoint y: 246, endPoint x: 823, endPoint y: 245, distance: 25.7
click at [823, 245] on input "test-insight" at bounding box center [851, 250] width 120 height 26
type input "wind-speed-insight"
drag, startPoint x: 312, startPoint y: 338, endPoint x: 396, endPoint y: 337, distance: 84.0
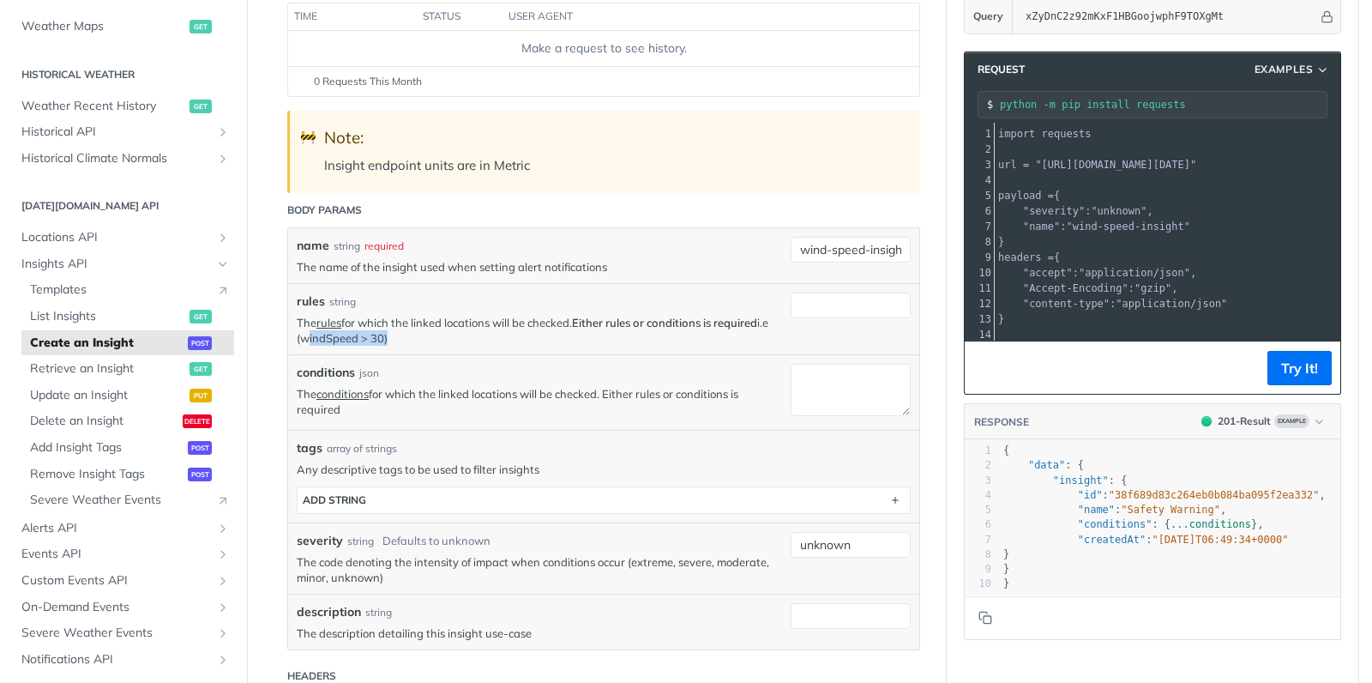
click at [396, 337] on p "The rules for which the linked locations will be checked. Either rules or condi…" at bounding box center [539, 330] width 485 height 31
paste input "windSpeed > 30"
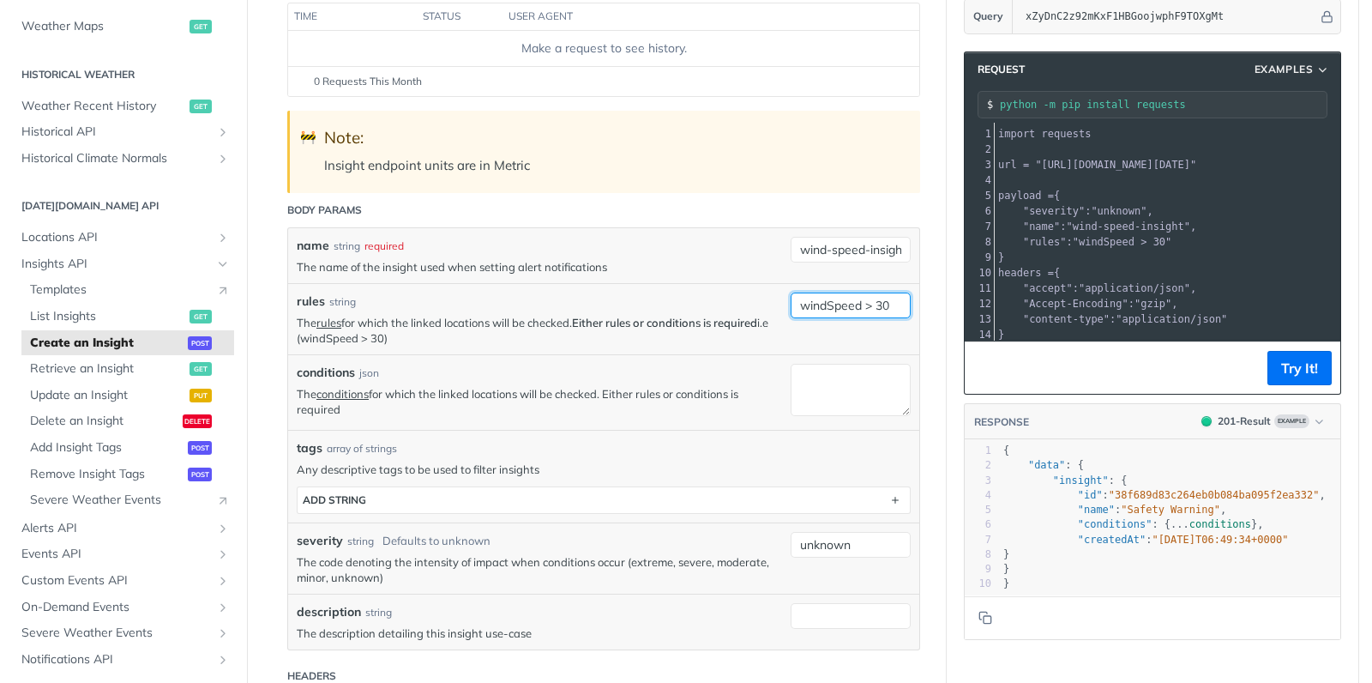
type input "windSpeed > 30"
click at [685, 298] on div "rules string" at bounding box center [539, 301] width 485 height 18
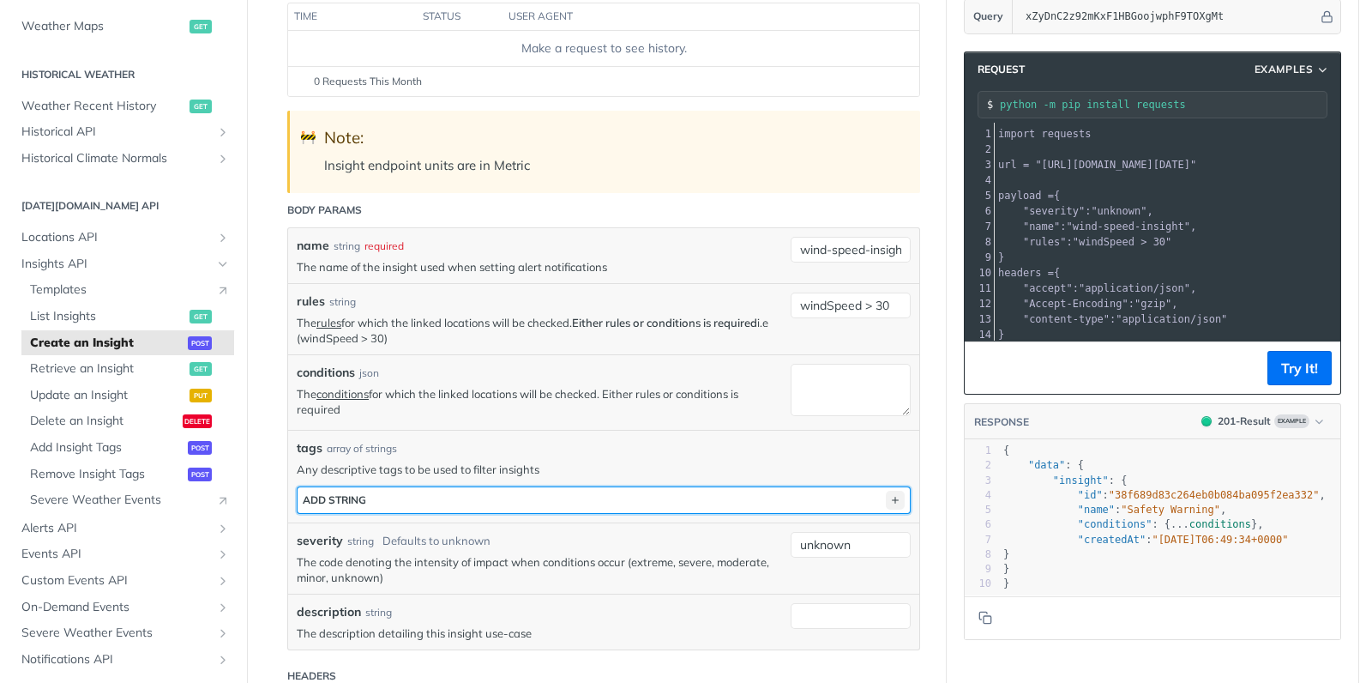
click at [890, 493] on icon "button" at bounding box center [895, 499] width 19 height 19
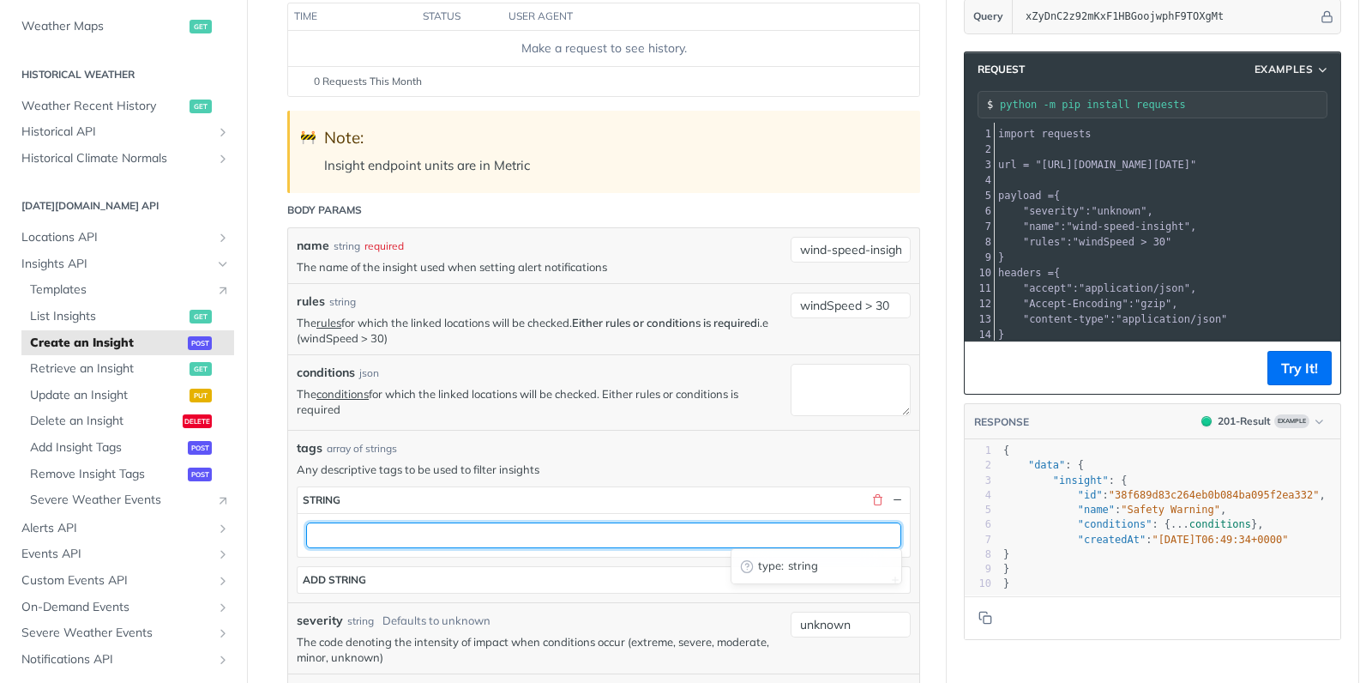
click at [424, 528] on input "text" at bounding box center [603, 535] width 595 height 26
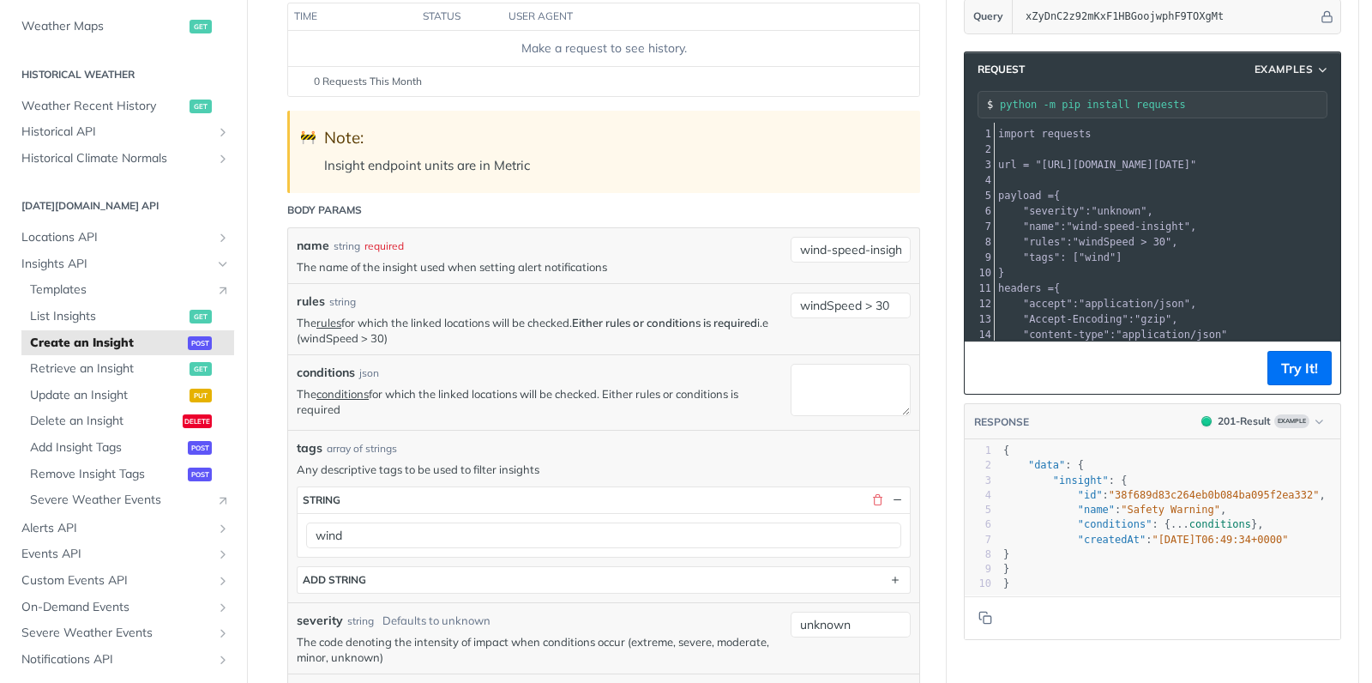
click at [830, 463] on p "Any descriptive tags to be used to filter insights" at bounding box center [604, 468] width 614 height 15
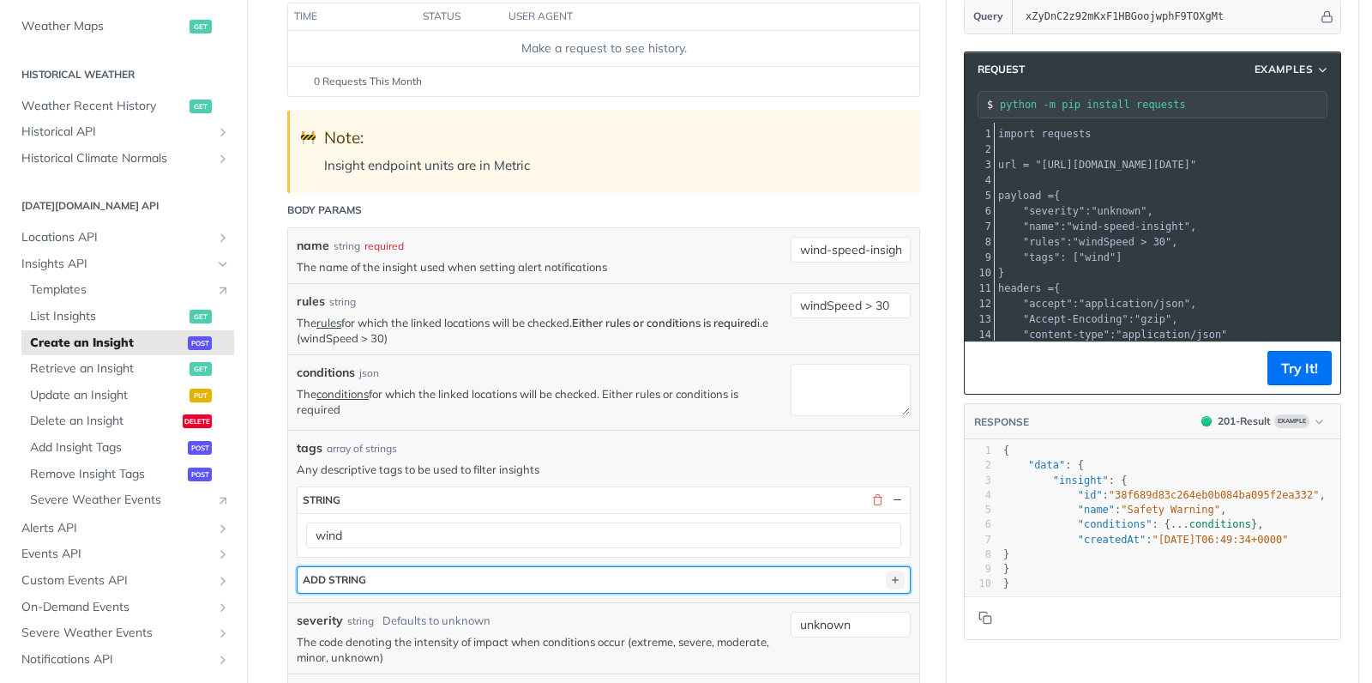
click at [892, 574] on icon "button" at bounding box center [895, 579] width 19 height 19
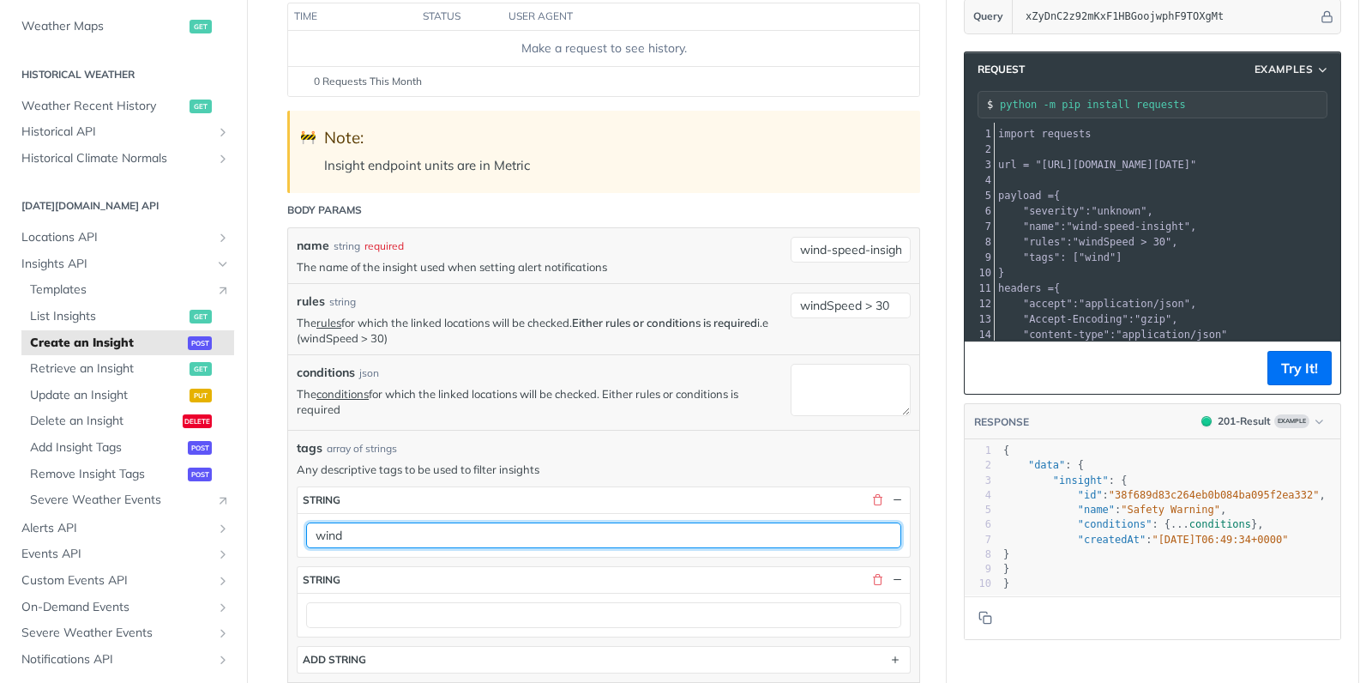
click at [376, 528] on input "wind" at bounding box center [603, 535] width 595 height 26
type input "wind_speed"
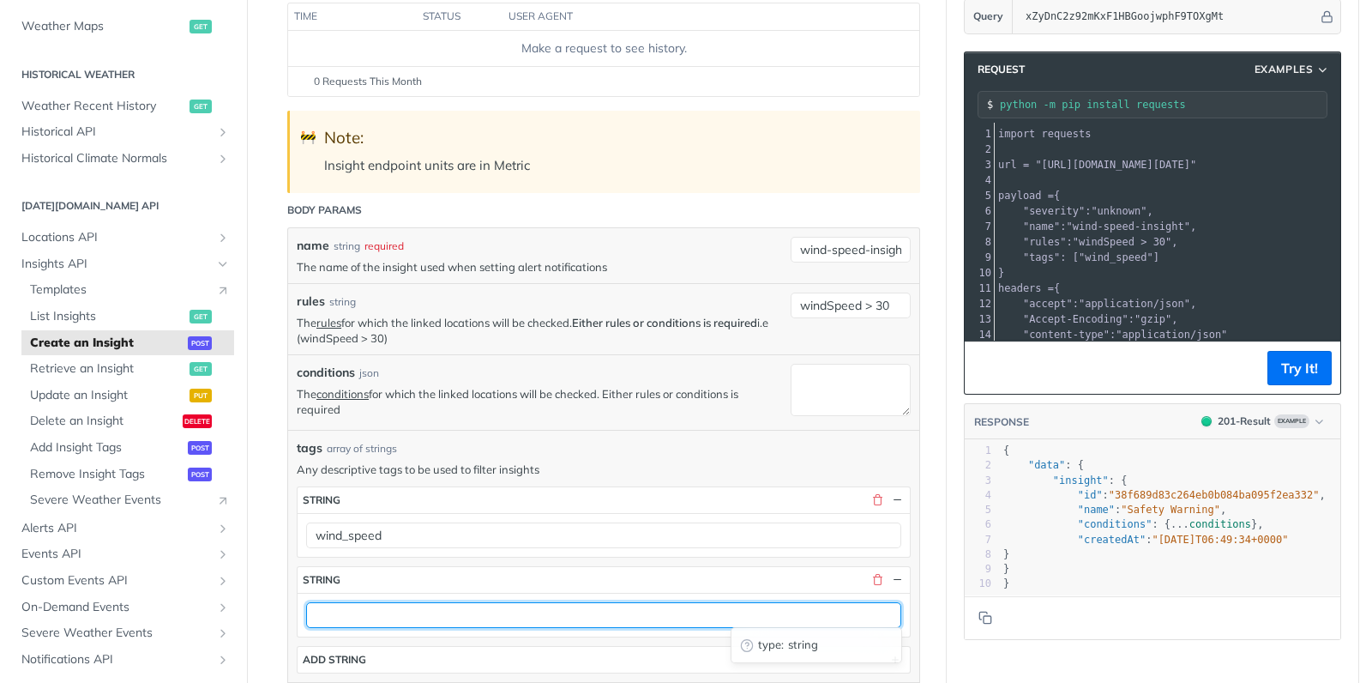
click at [352, 612] on input "text" at bounding box center [603, 615] width 595 height 26
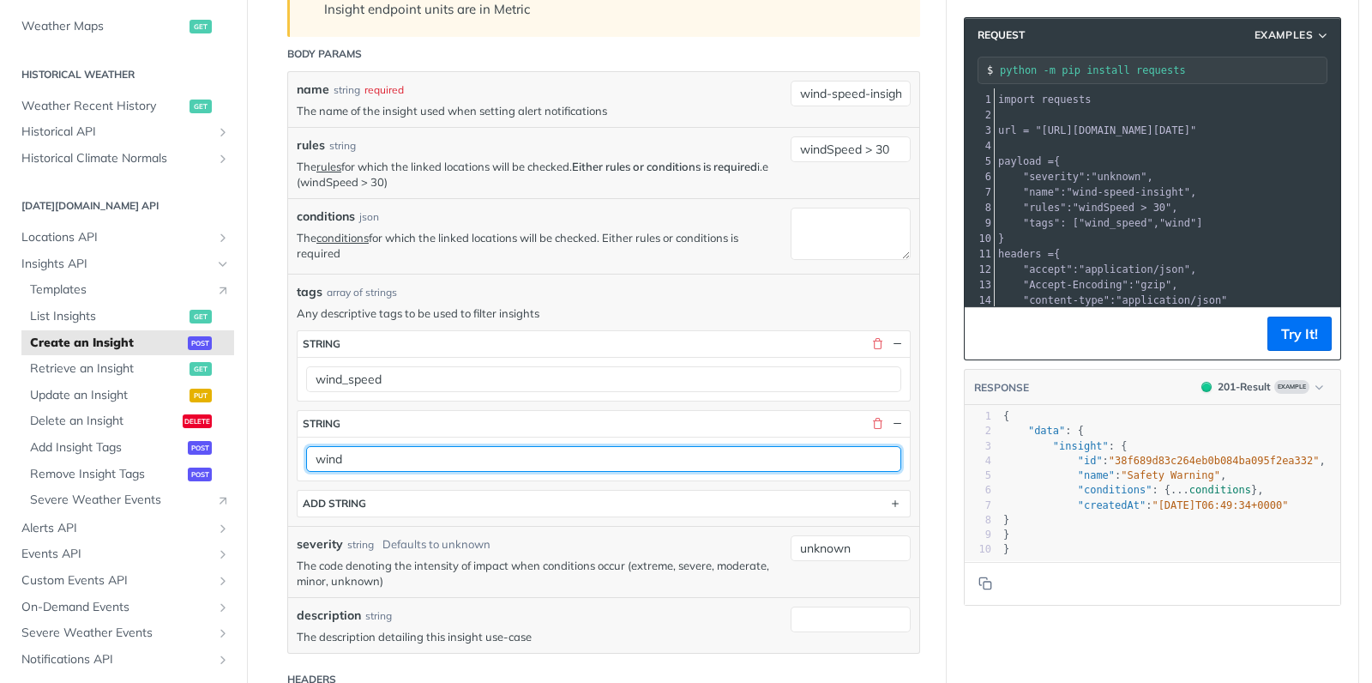
scroll to position [445, 0]
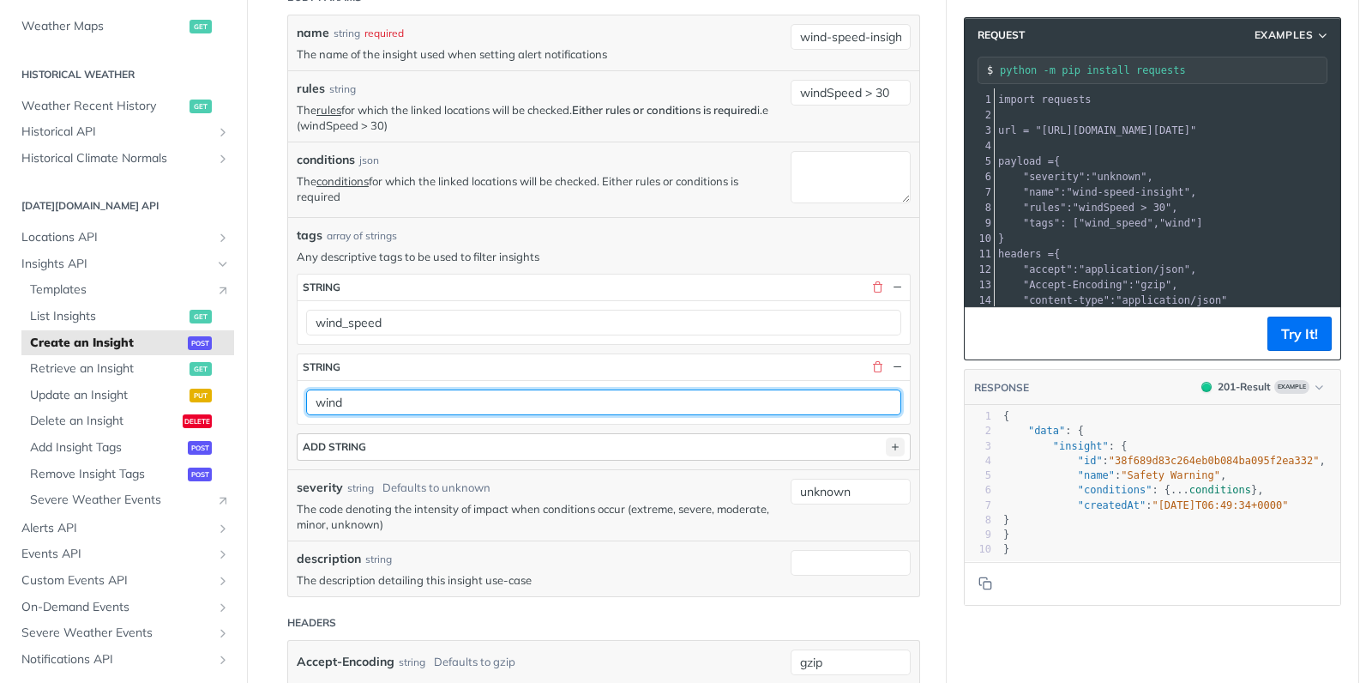
type input "wind"
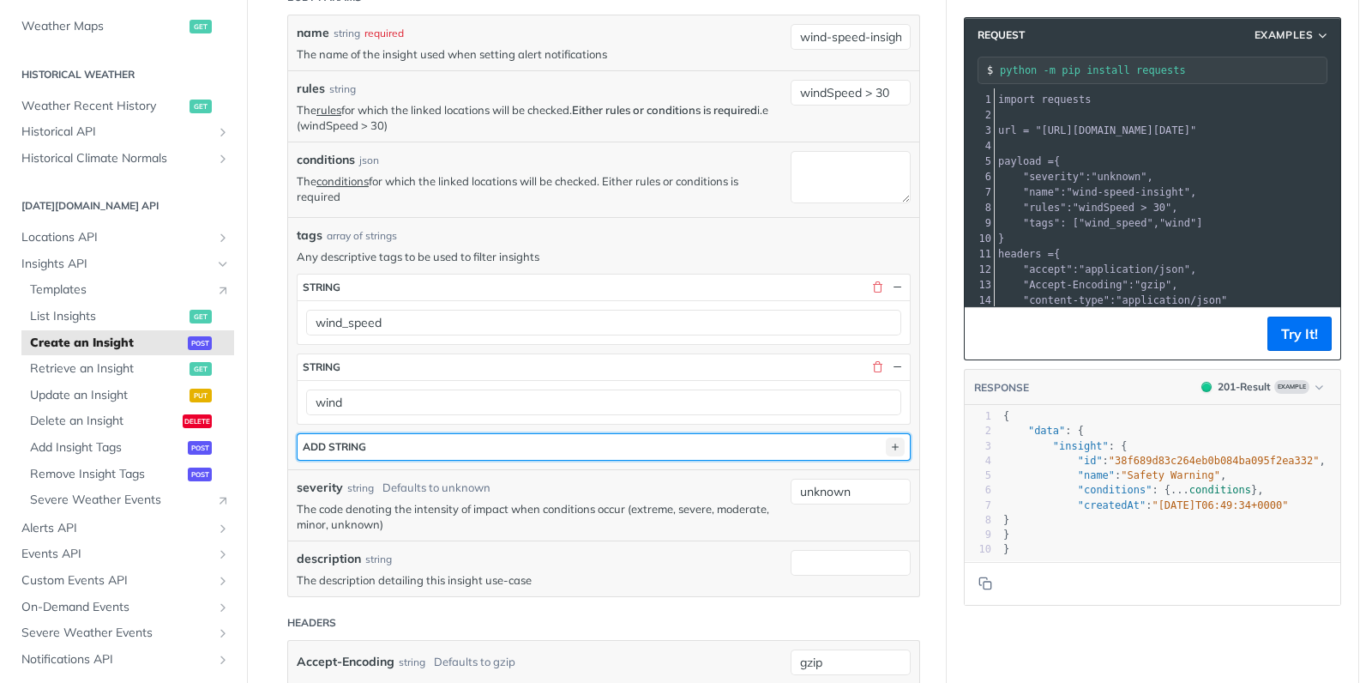
click at [894, 442] on icon "button" at bounding box center [895, 446] width 19 height 19
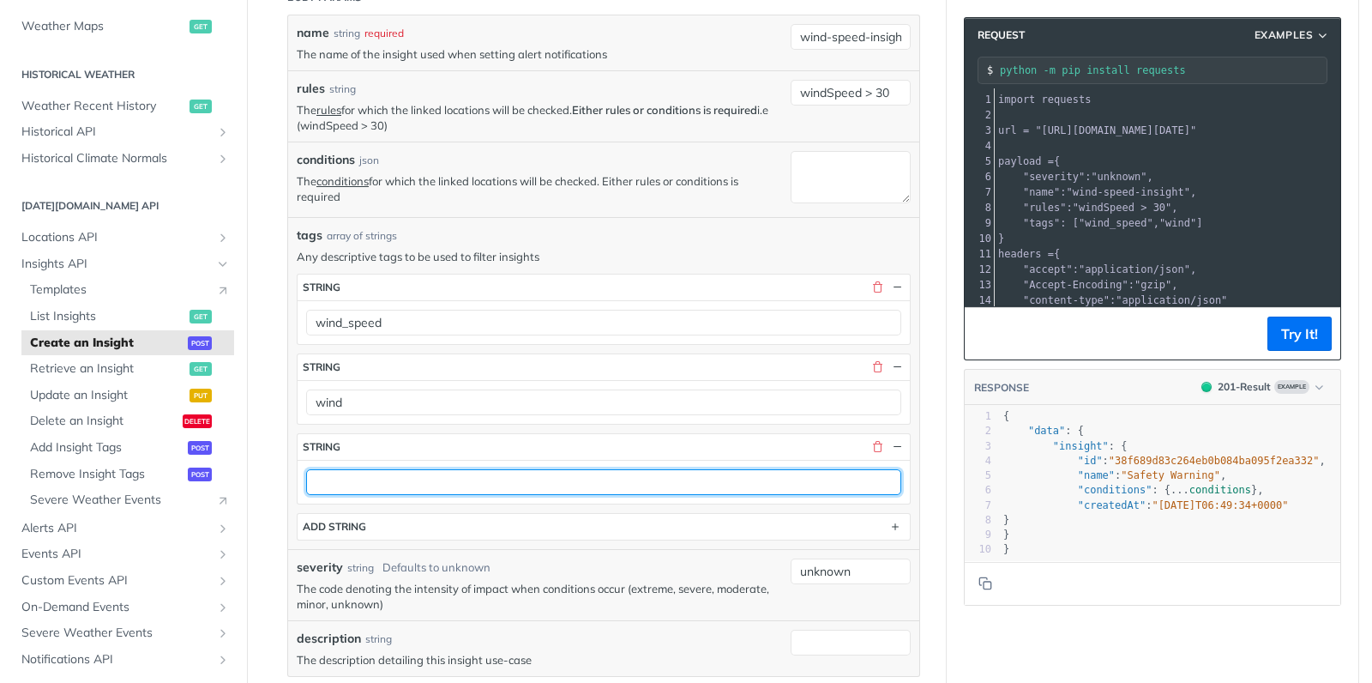
click at [372, 478] on input "text" at bounding box center [603, 482] width 595 height 26
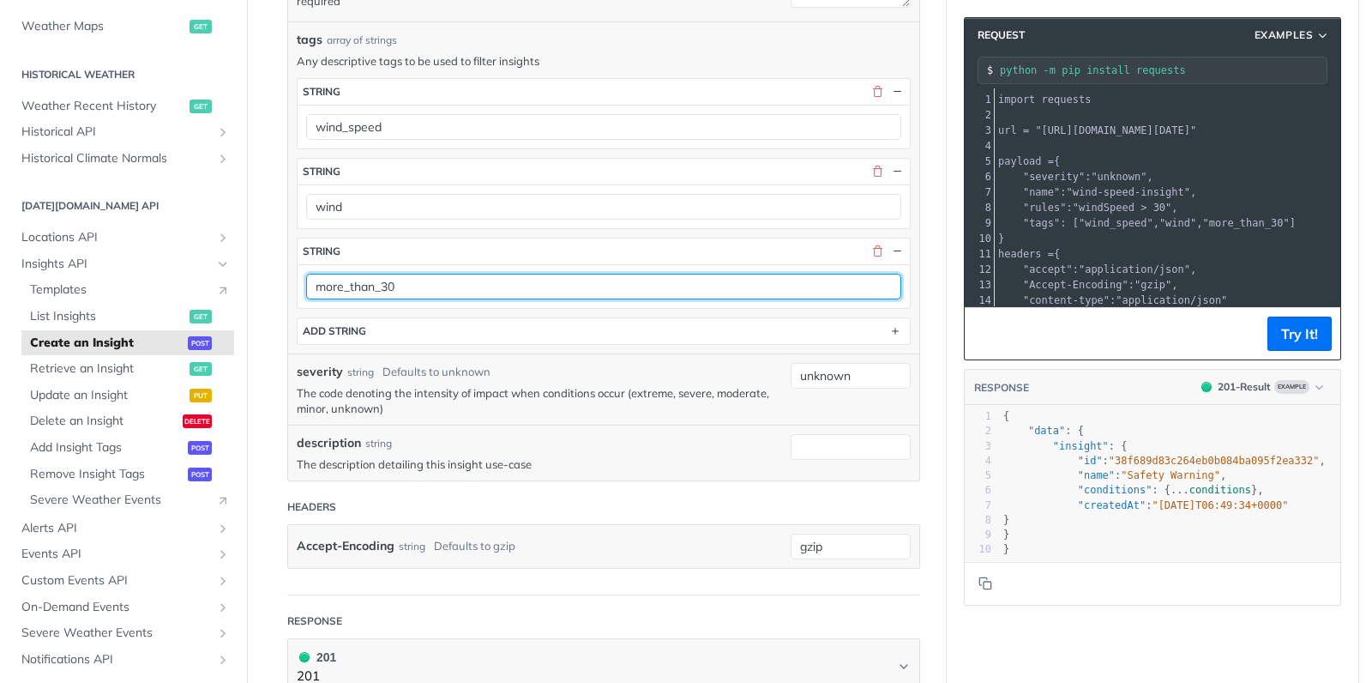
scroll to position [711, 0]
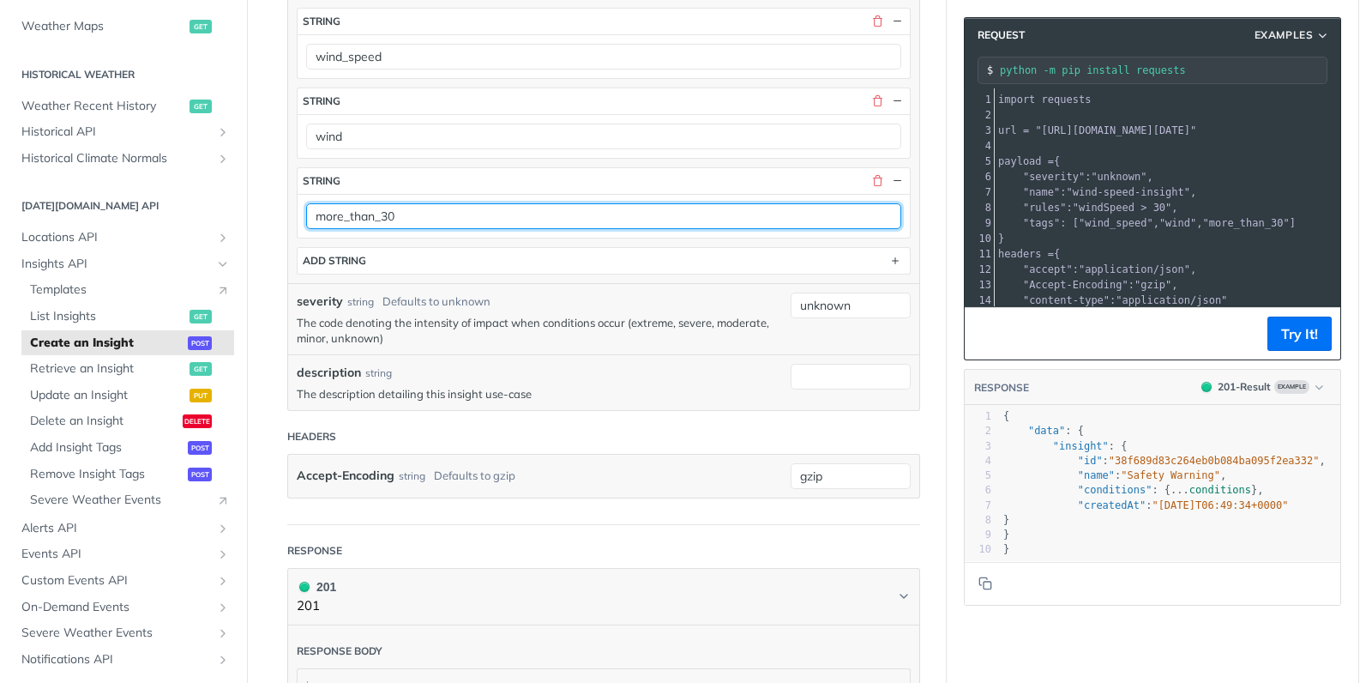
type input "more_than_30"
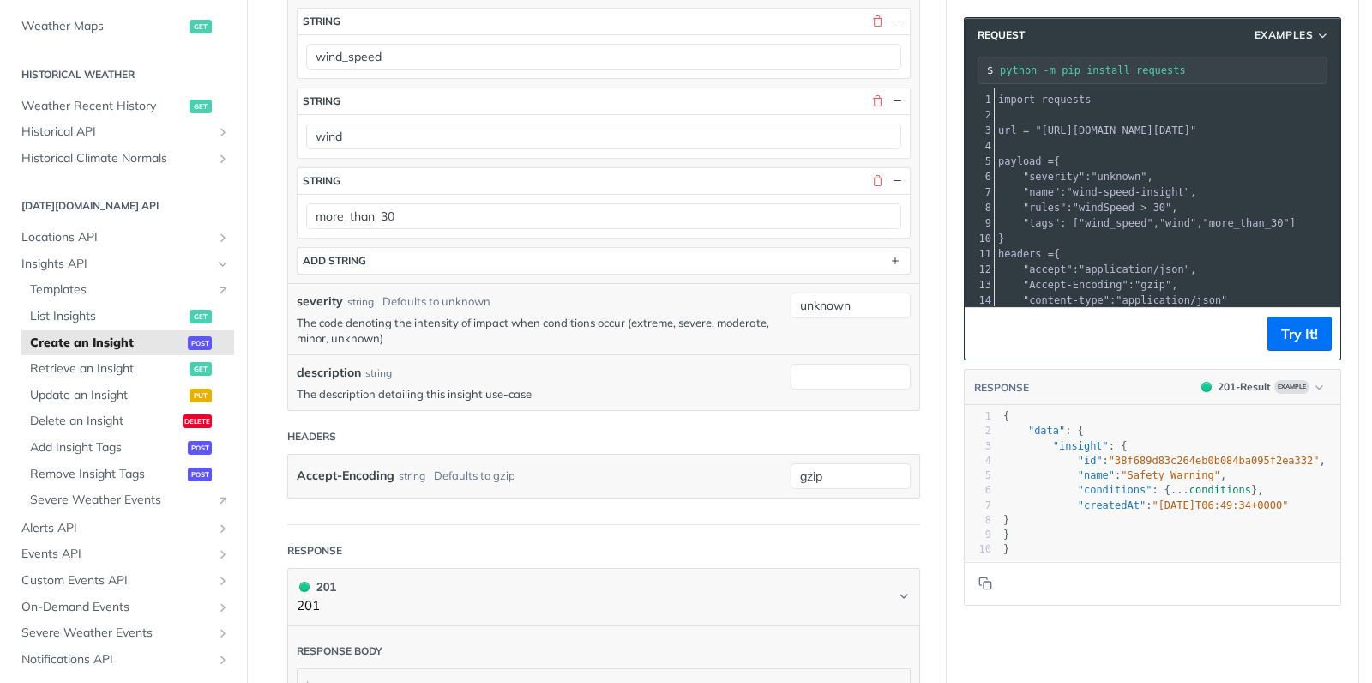
click at [737, 315] on p "The code denoting the intensity of impact when conditions occur (extreme, sever…" at bounding box center [539, 330] width 485 height 31
copy p "moderate"
click at [830, 296] on input "unknown" at bounding box center [851, 305] width 120 height 26
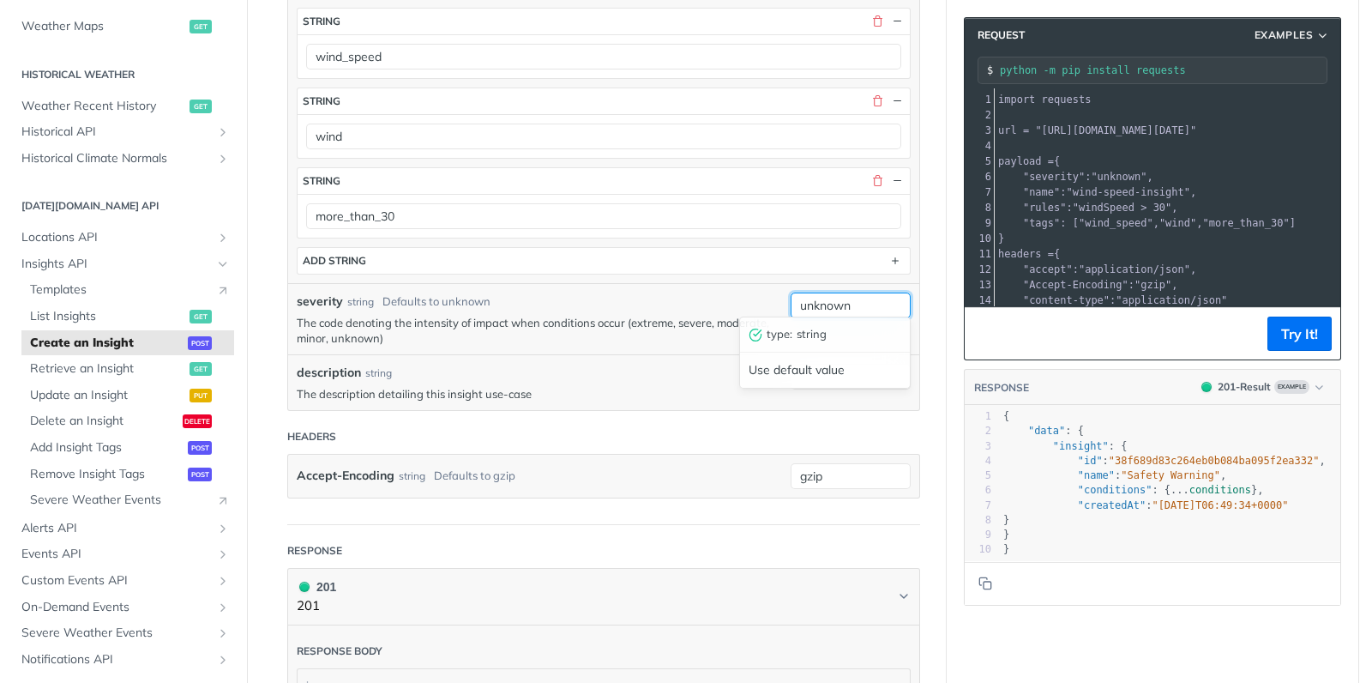
paste input "moderate"
type input "moderate"
click at [829, 365] on input "description" at bounding box center [851, 377] width 120 height 26
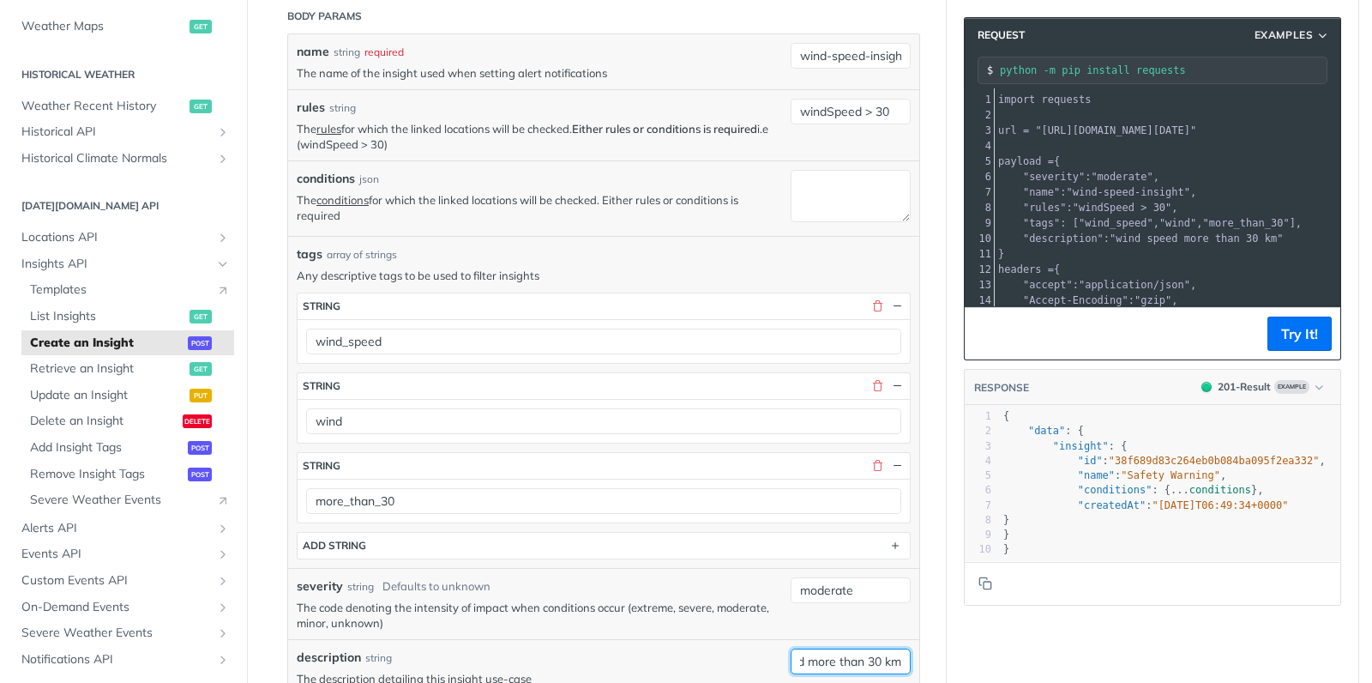
scroll to position [418, 0]
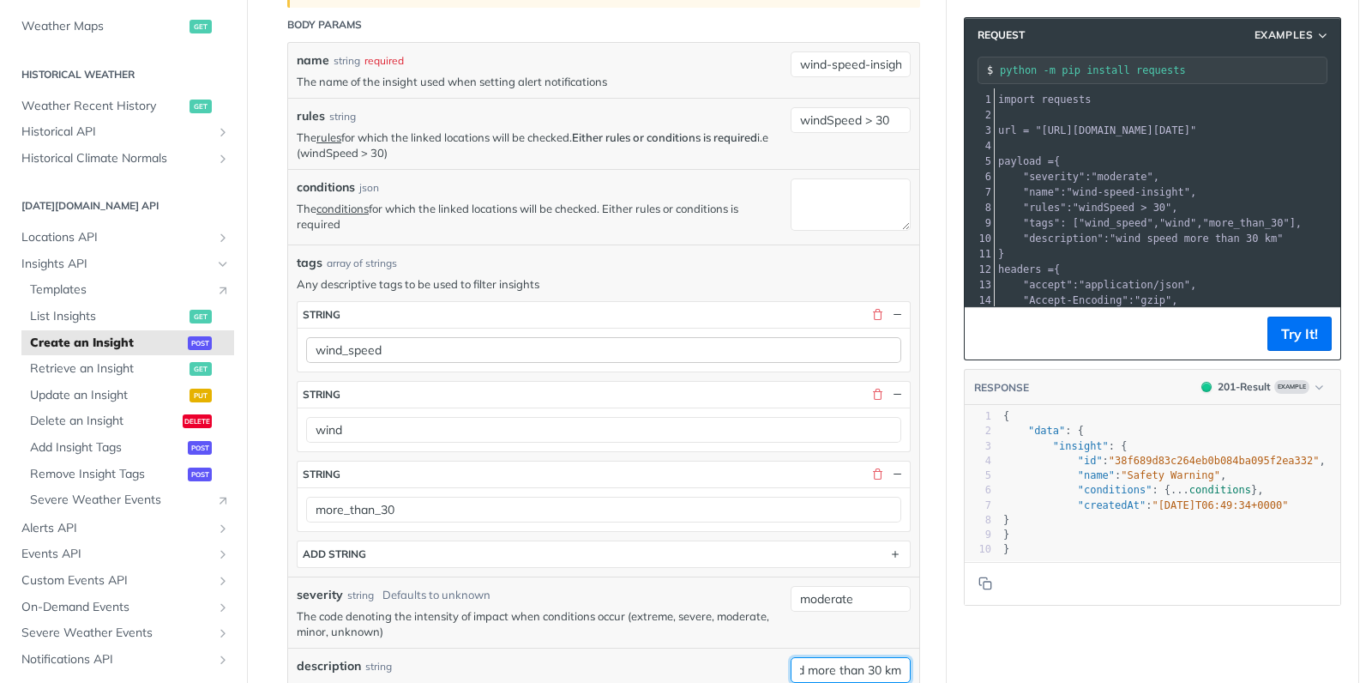
type input "wind speed more than 30 km"
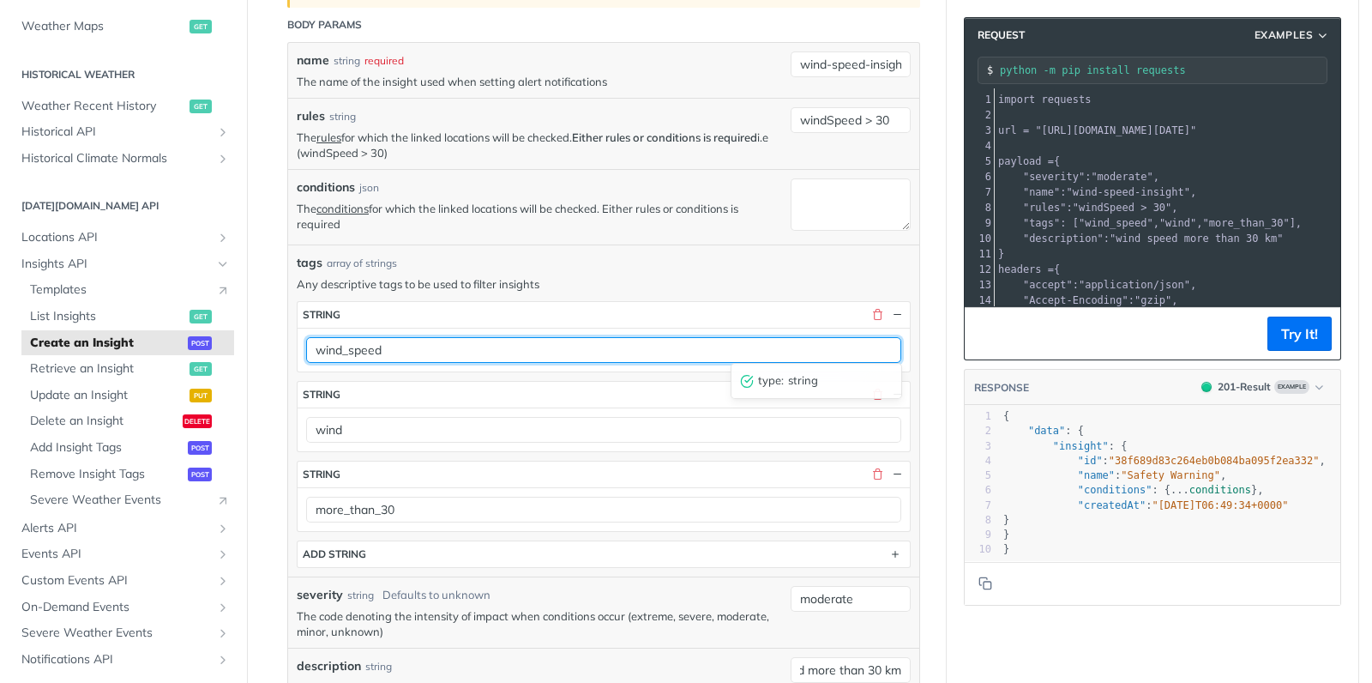
drag, startPoint x: 350, startPoint y: 346, endPoint x: 305, endPoint y: 346, distance: 44.6
click at [306, 346] on input "wind_speed" at bounding box center [603, 350] width 595 height 26
type input "speed"
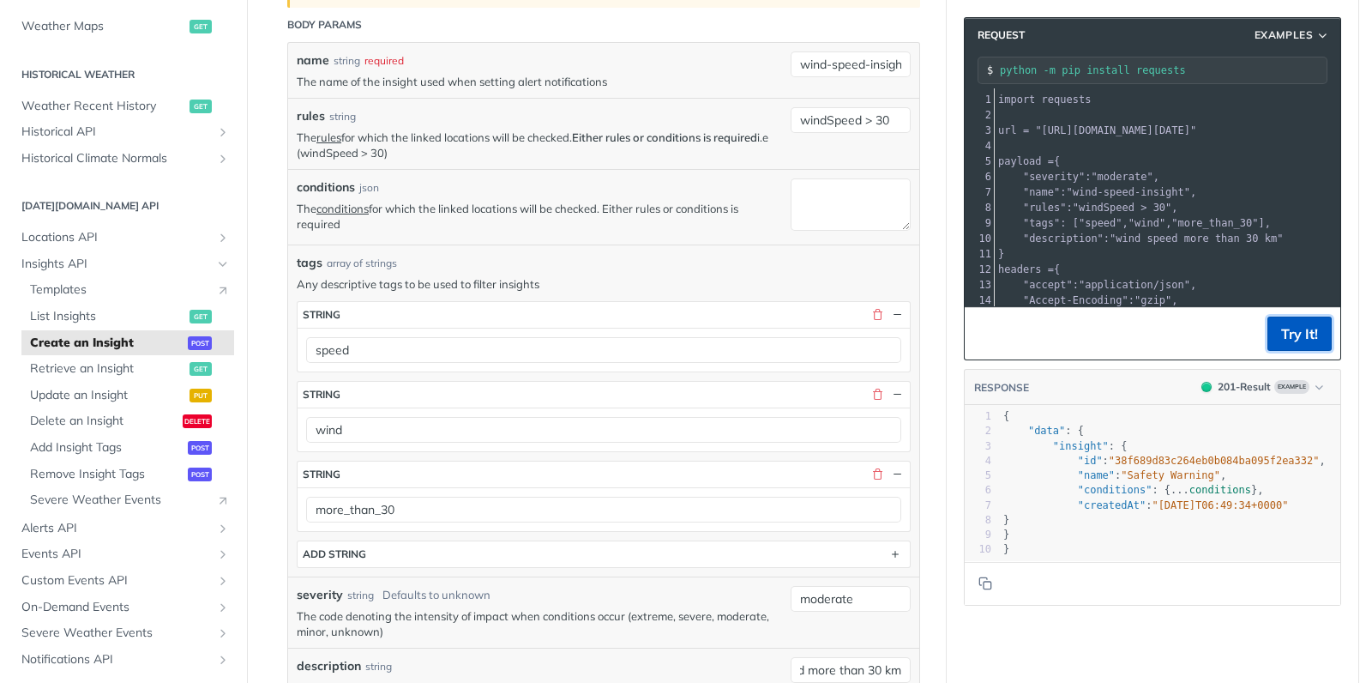
click at [1307, 342] on button "Try It!" at bounding box center [1299, 333] width 64 height 34
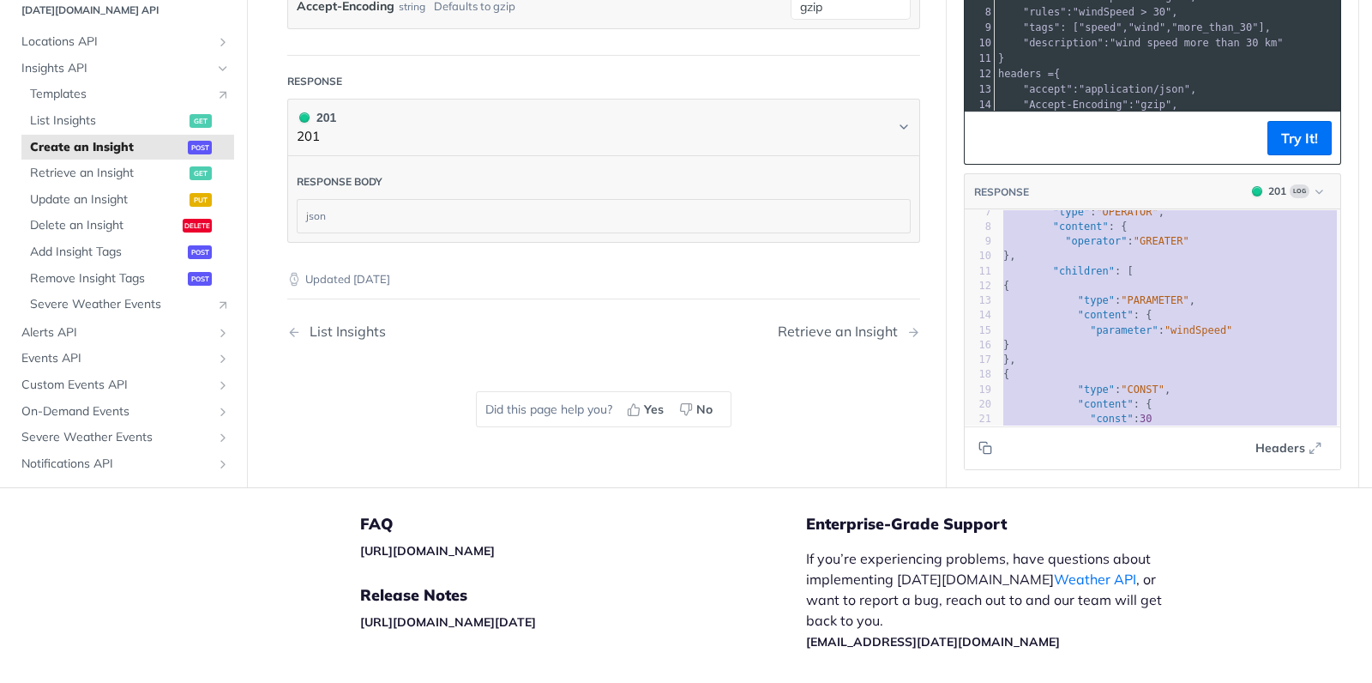
scroll to position [270, 80]
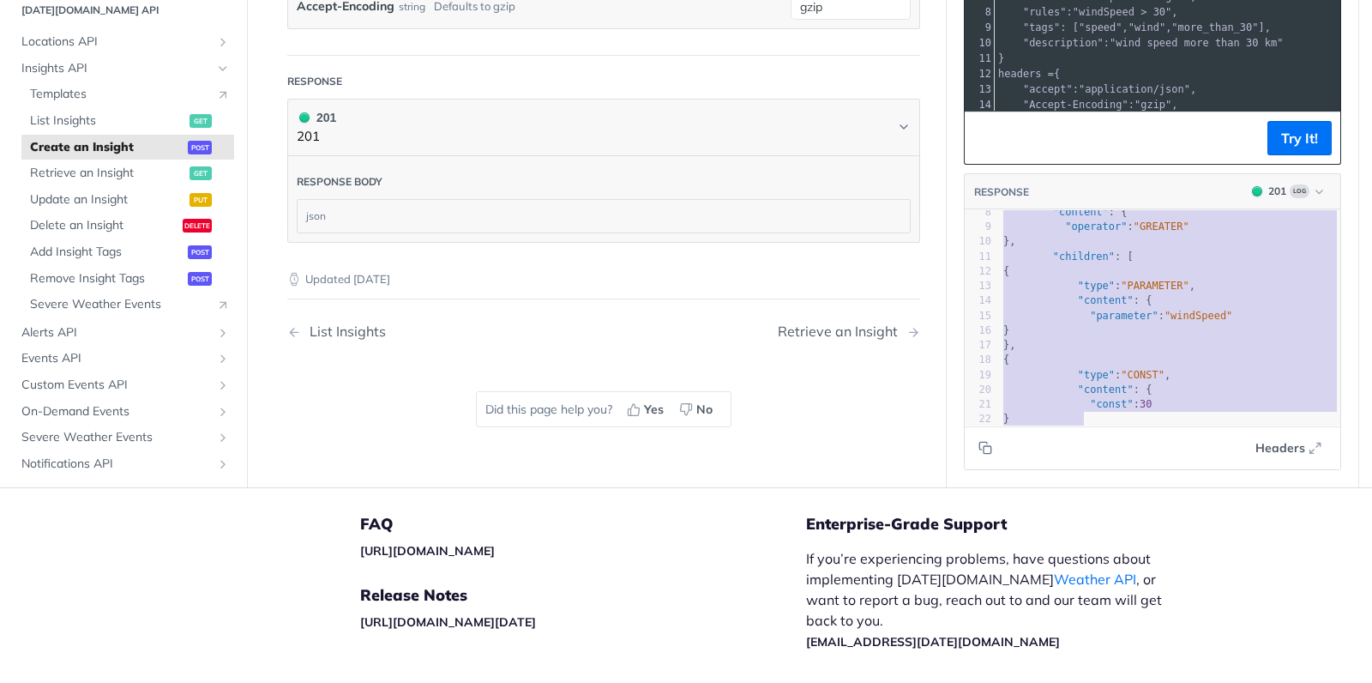
type textarea "c97bd17-1df0-426a-82a8-ecec082cdbb5", "type": "standard", "conditions": { "type…"
drag, startPoint x: 1091, startPoint y: 262, endPoint x: 1117, endPoint y: 428, distance: 167.6
click at [1117, 428] on div "RESPONSE 201 Log c97bd17-1df0-426a-82a8-ecec082cdbb5", "type": "standard", "con…" at bounding box center [1152, 321] width 377 height 297
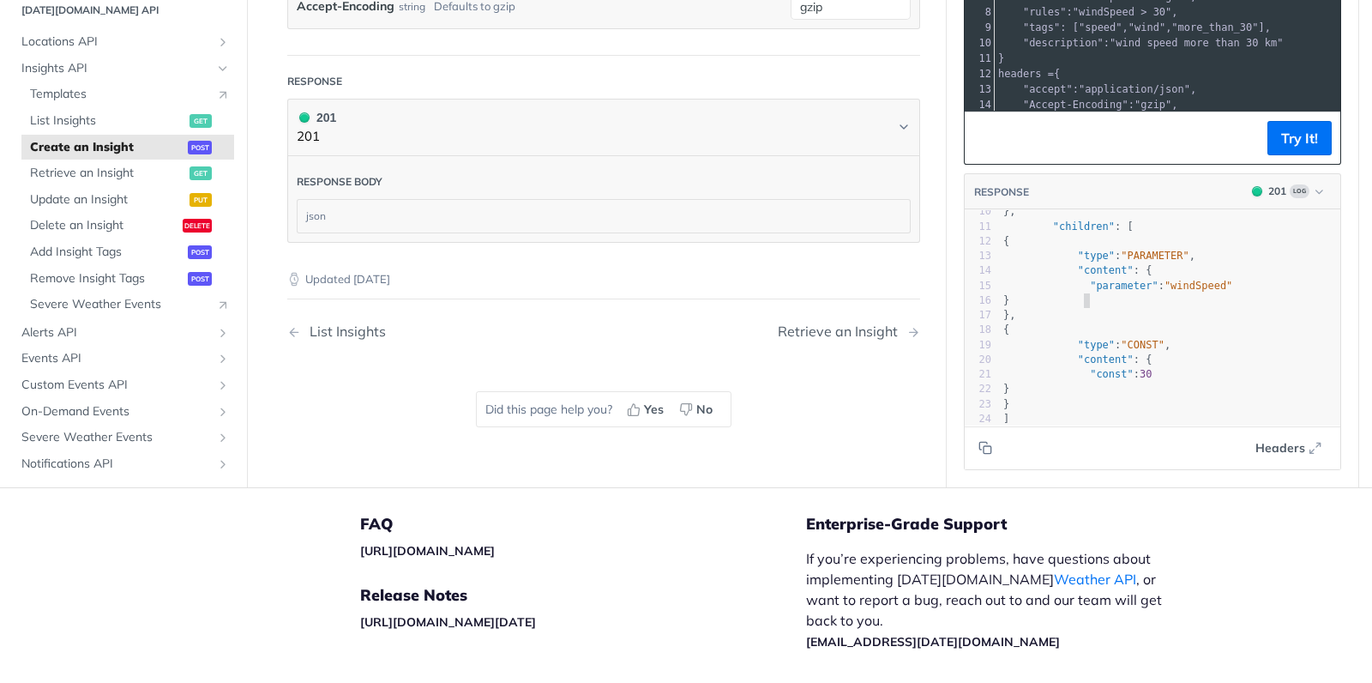
scroll to position [4, 0]
click at [1176, 293] on pre "}" at bounding box center [1170, 300] width 340 height 15
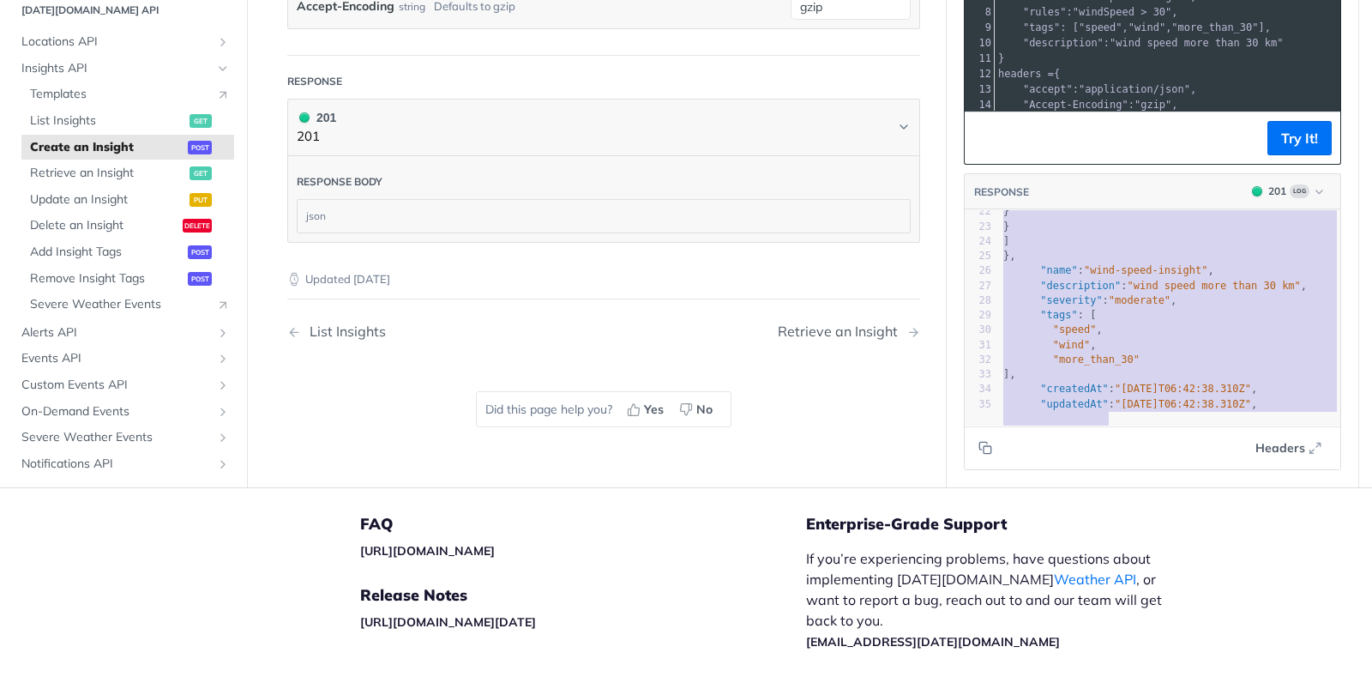
scroll to position [256, 105]
type textarea "e": "CONST", "content": { "const": 30 } } ] }, "name": "wind-speed-insight", "d…"
drag, startPoint x: 1102, startPoint y: 330, endPoint x: 1110, endPoint y: 432, distance: 102.4
click at [1110, 432] on div "RESPONSE 201 Log e": "CONST", "content": { "const": 30 } } ] }, "name": "wind-s…" at bounding box center [1152, 321] width 377 height 297
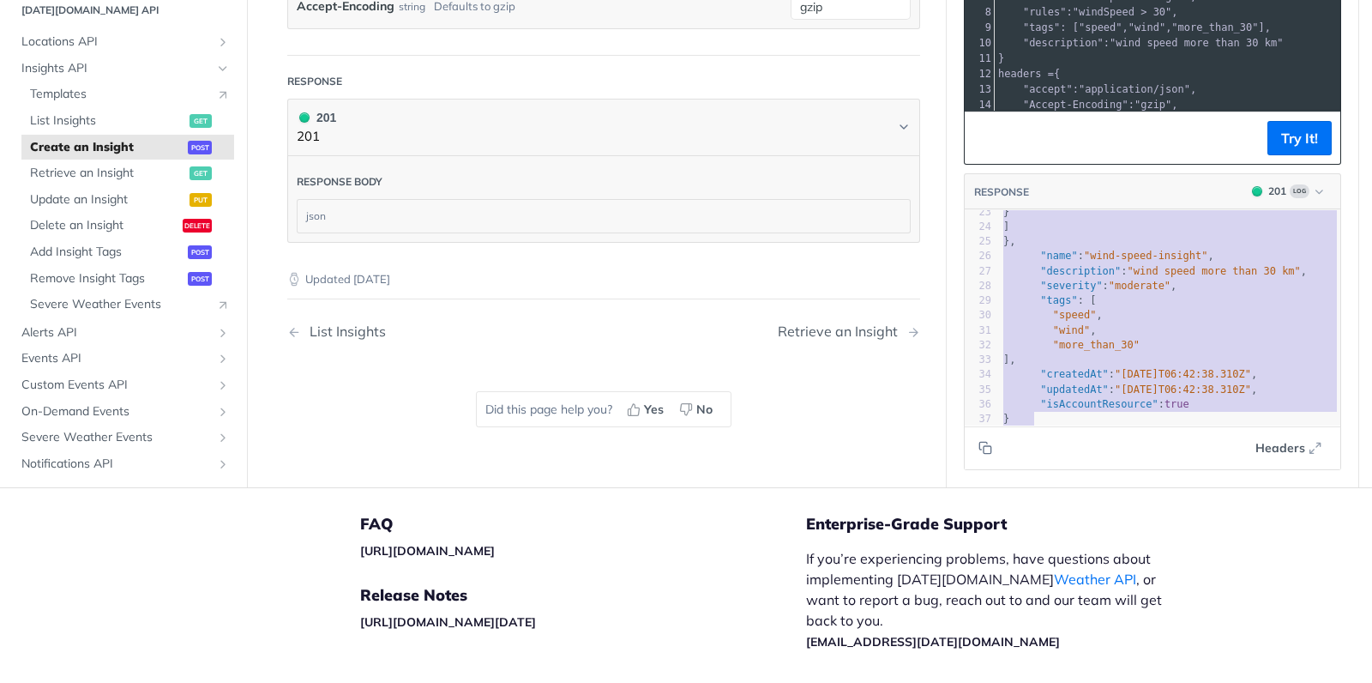
click at [1128, 326] on pre ""wind" ," at bounding box center [1170, 330] width 340 height 15
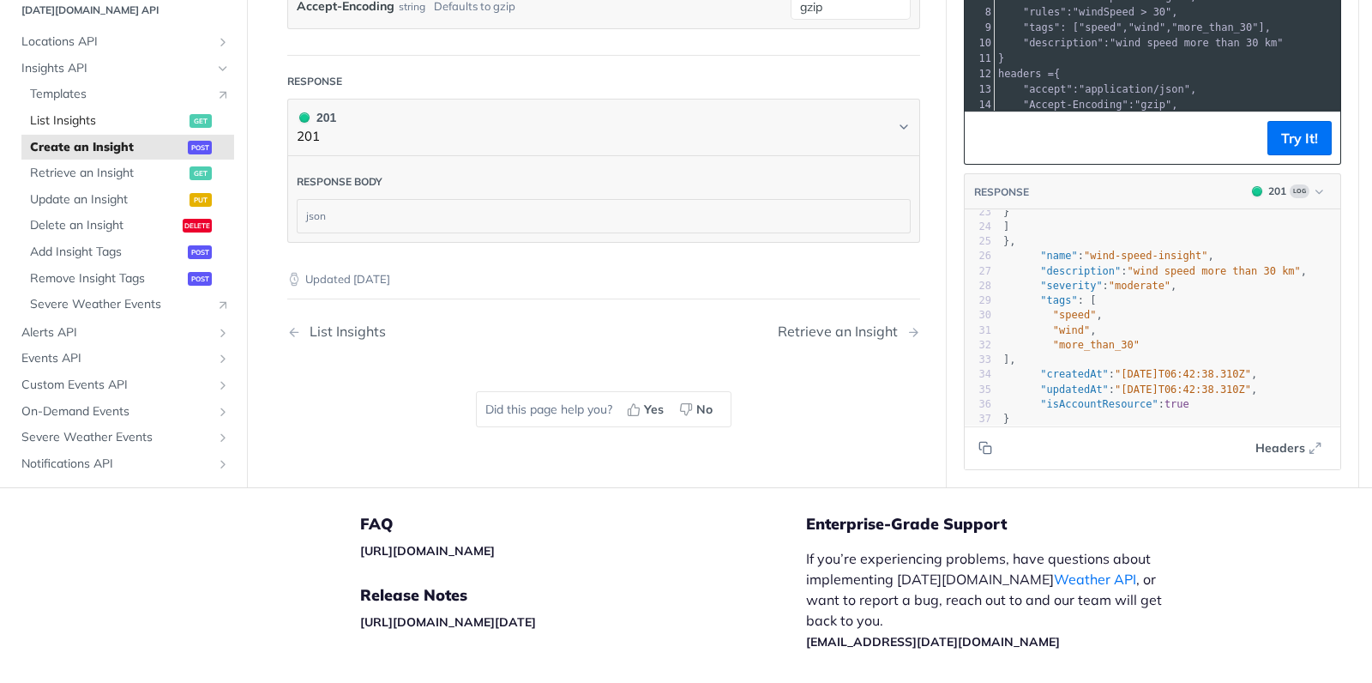
click at [129, 115] on span "List Insights" at bounding box center [107, 120] width 155 height 17
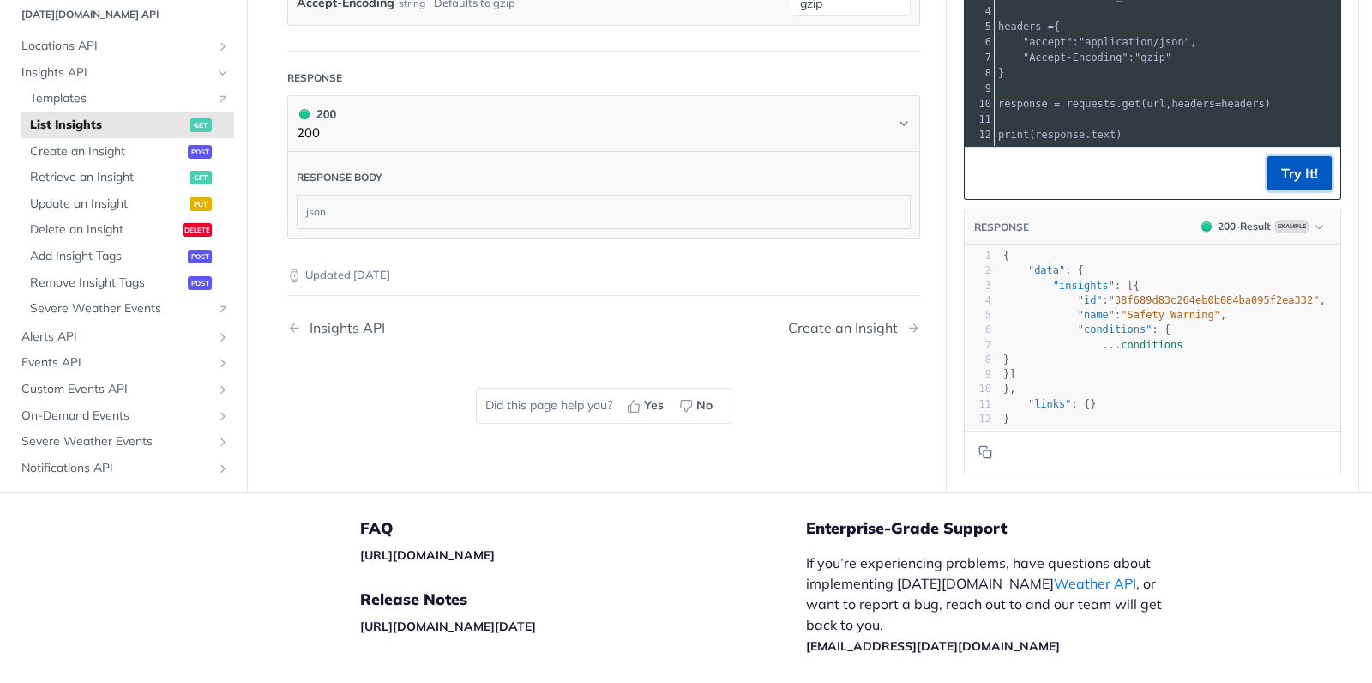
click at [1307, 176] on button "Try It!" at bounding box center [1299, 173] width 64 height 34
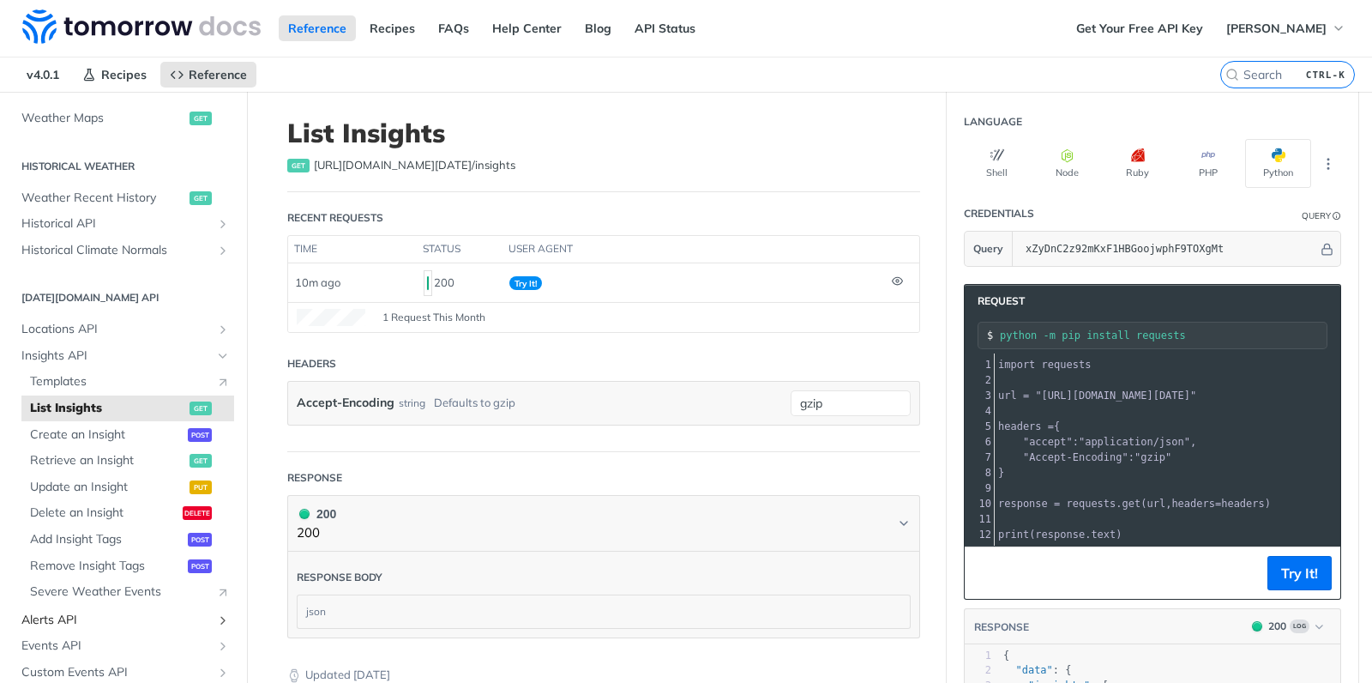
click at [63, 625] on span "Alerts API" at bounding box center [116, 619] width 190 height 17
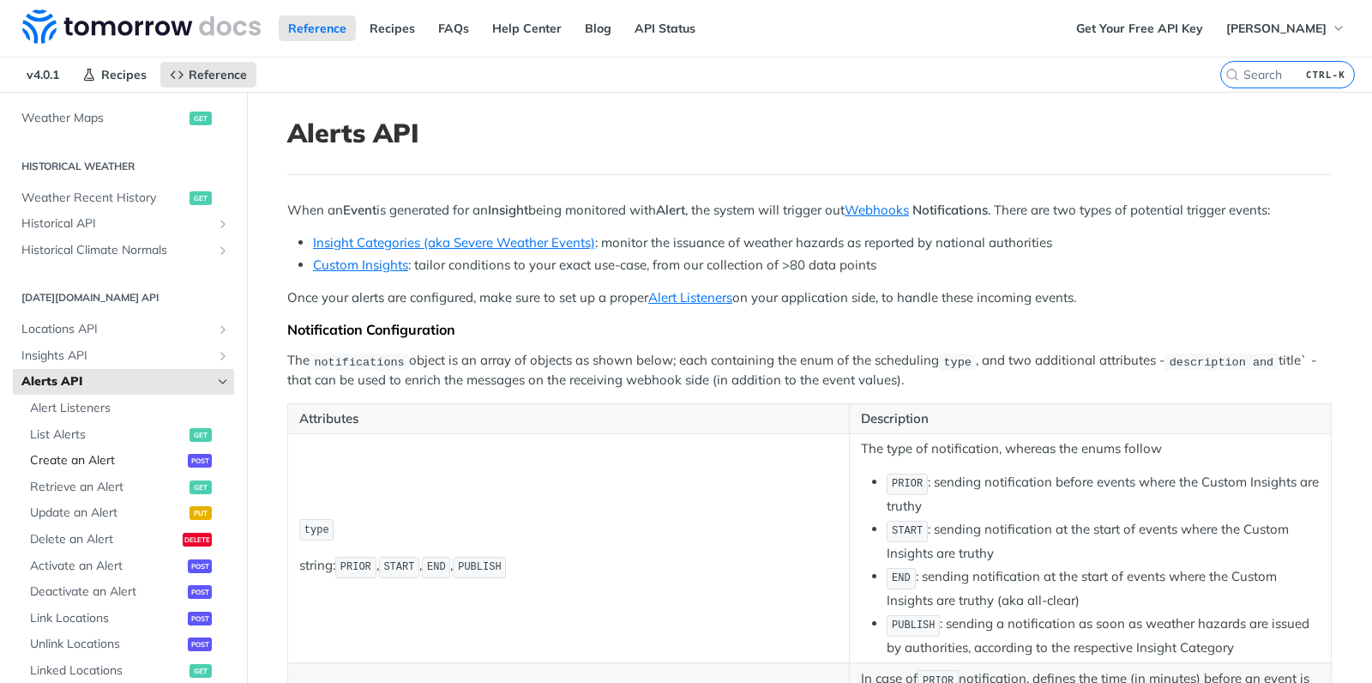
click at [113, 460] on span "Create an Alert" at bounding box center [106, 460] width 153 height 17
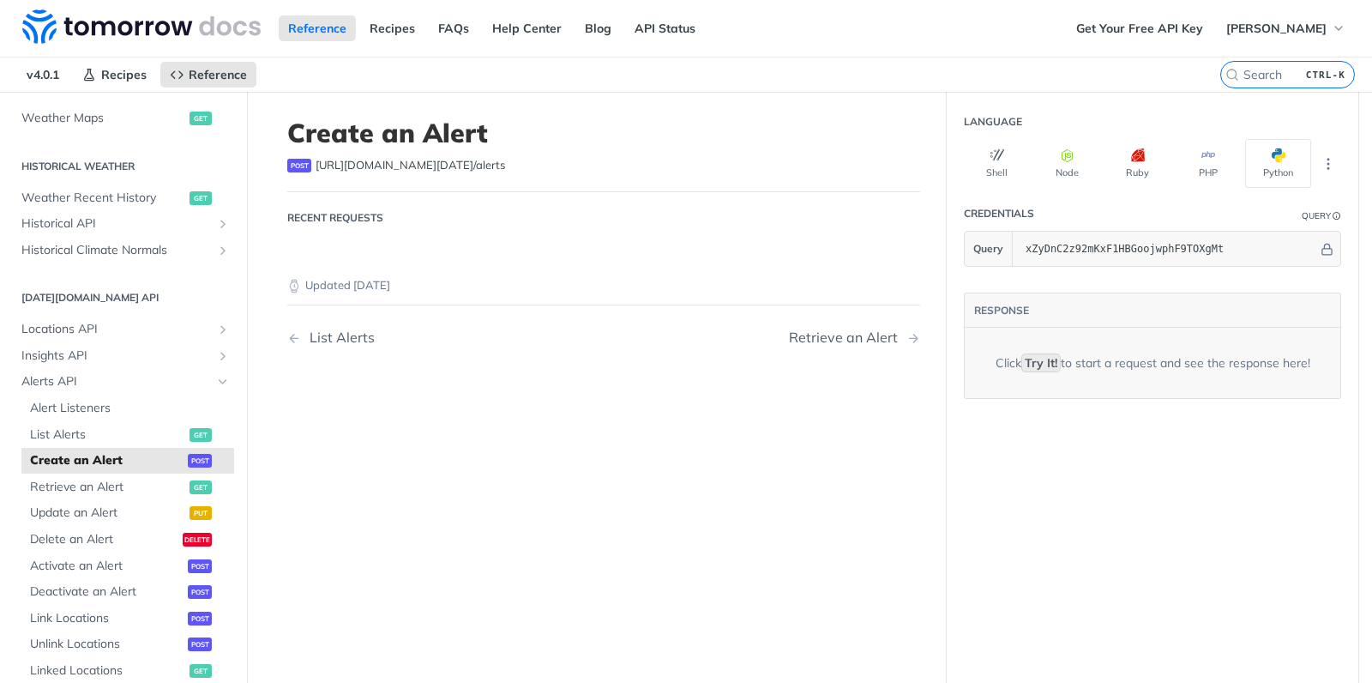
select select "true"
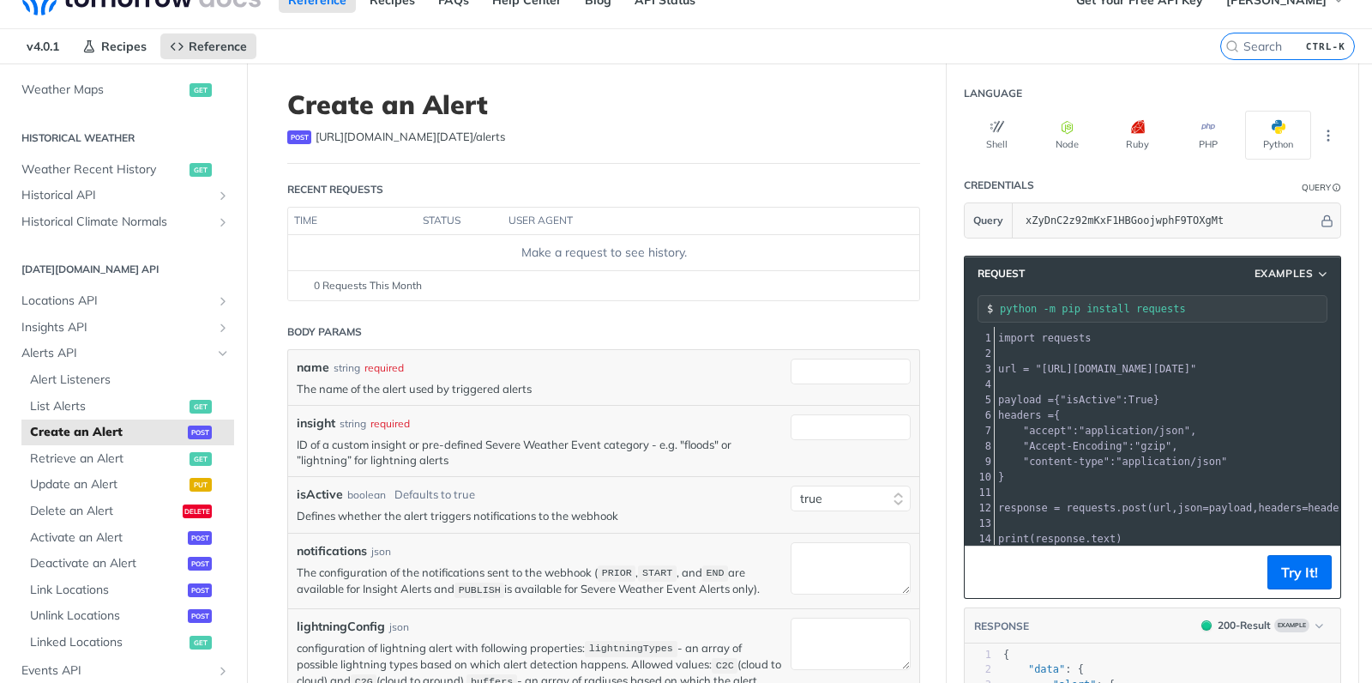
scroll to position [35, 0]
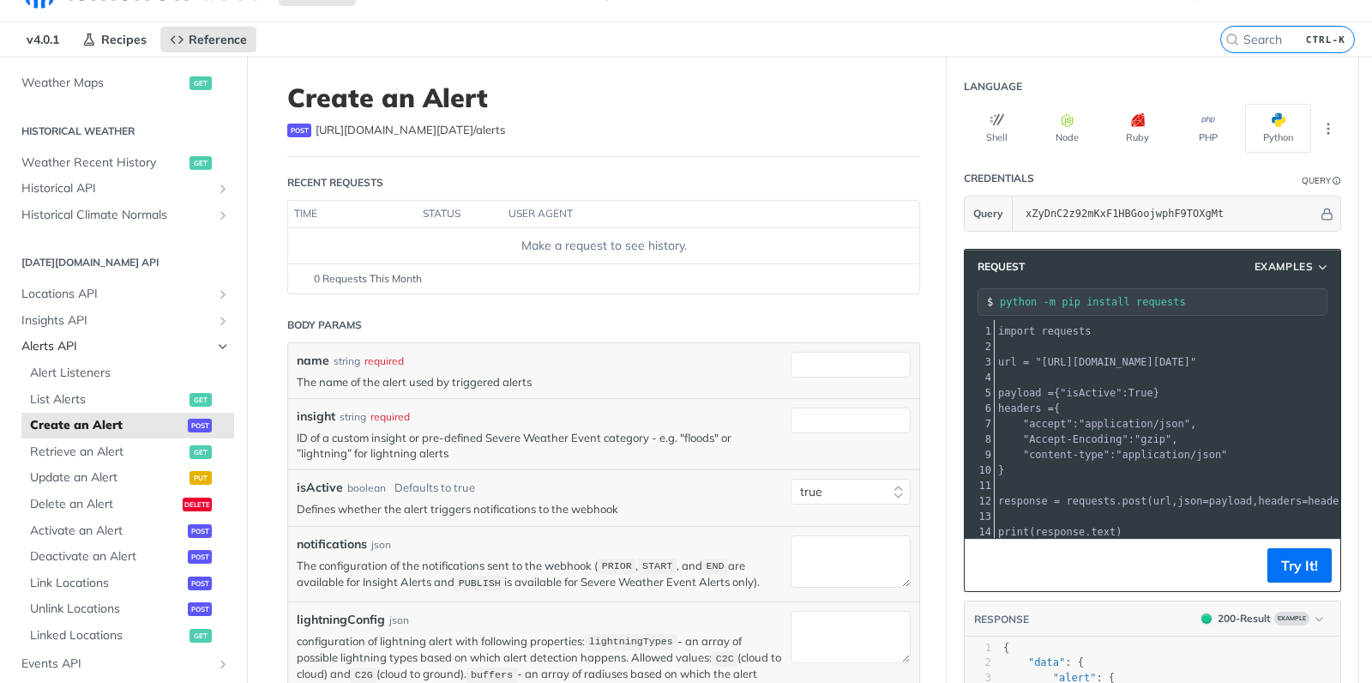
click at [69, 352] on span "Alerts API" at bounding box center [116, 346] width 190 height 17
